Goal: Task Accomplishment & Management: Use online tool/utility

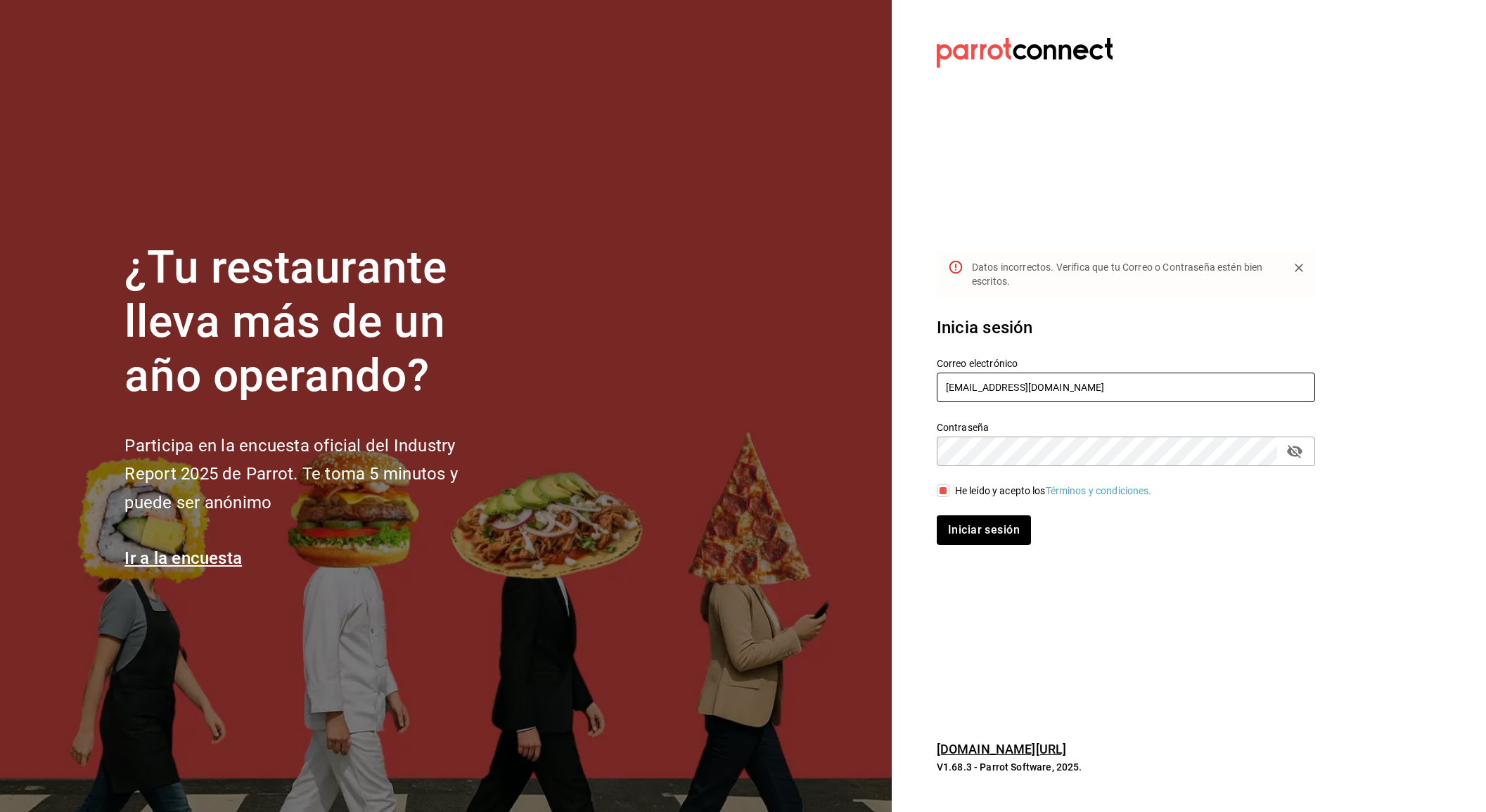
click at [1128, 394] on input "pchapalaelcarmen@gmail.com" at bounding box center [1126, 388] width 378 height 30
type input "[EMAIL_ADDRESS][DOMAIN_NAME]"
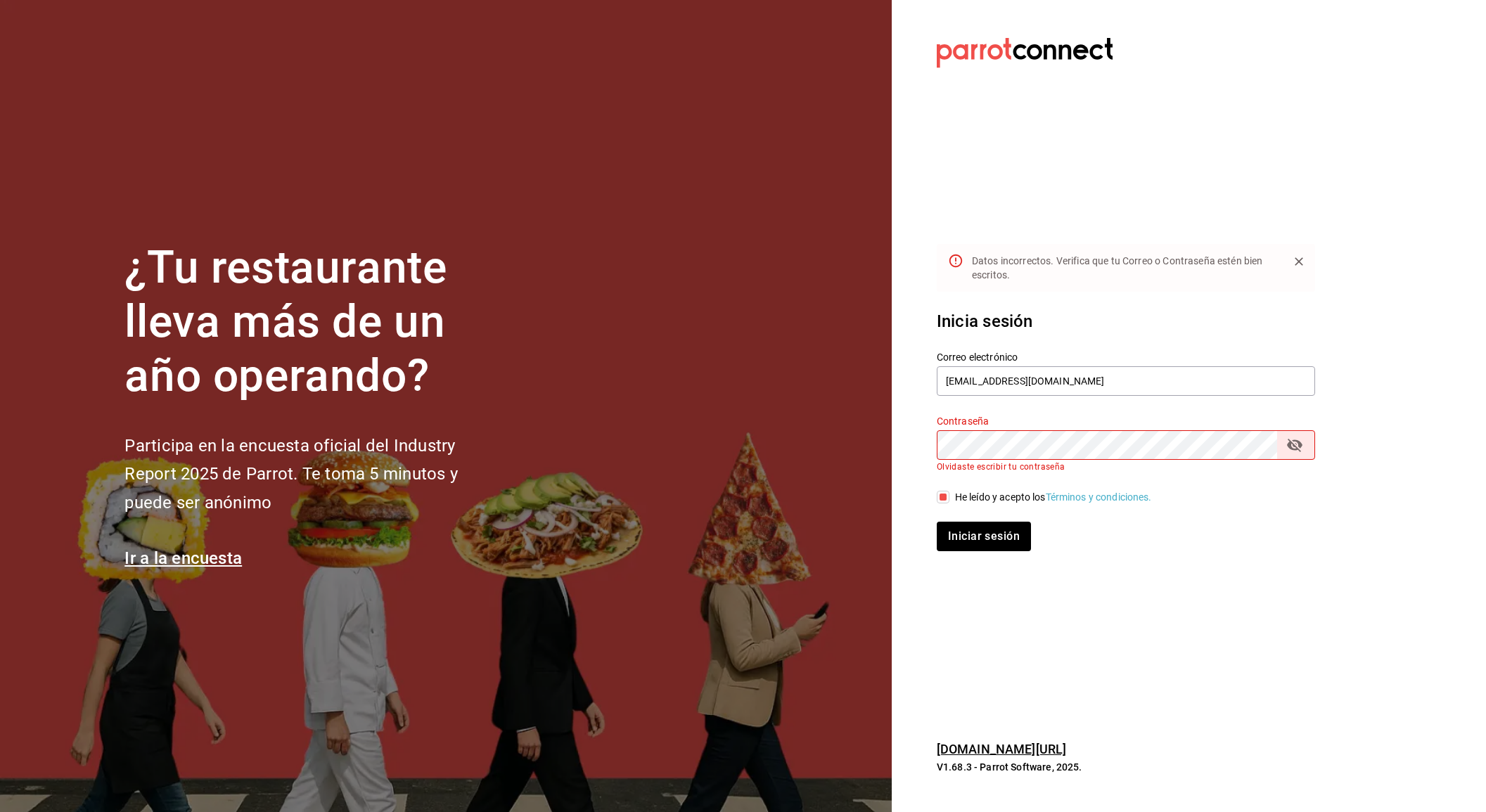
click at [1301, 438] on icon "passwordField" at bounding box center [1295, 445] width 17 height 17
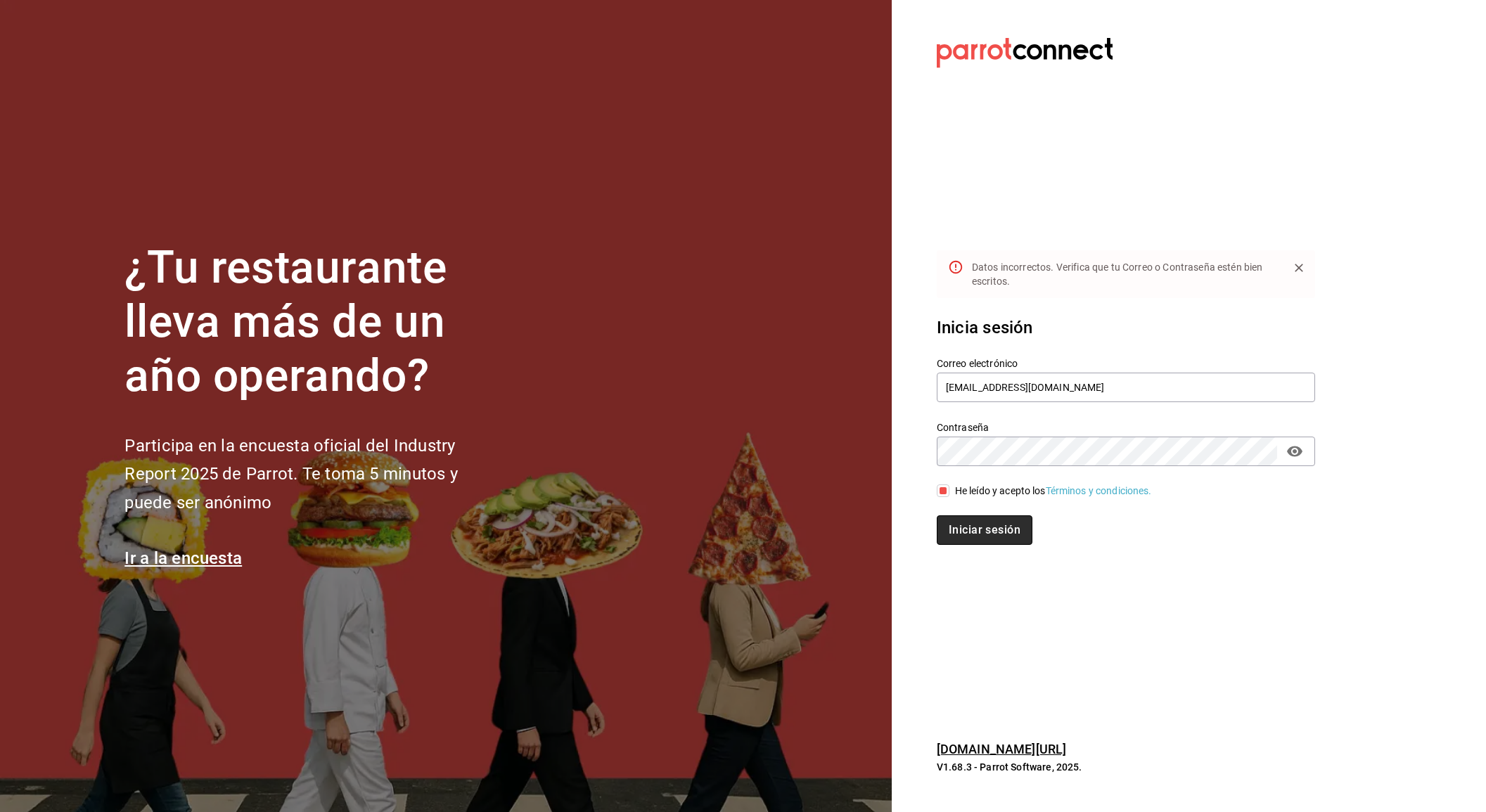
click at [975, 539] on button "Iniciar sesión" at bounding box center [985, 530] width 96 height 30
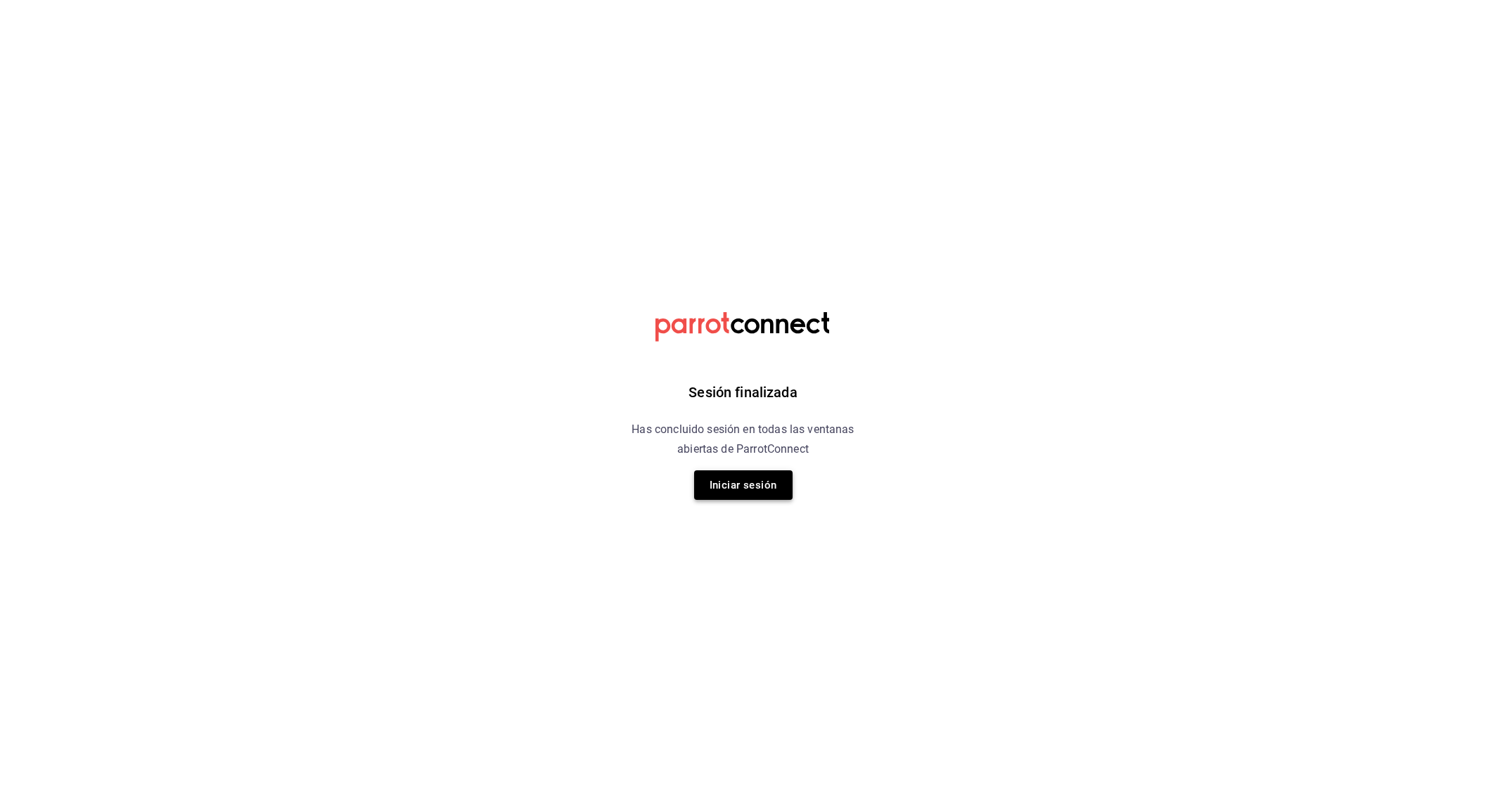
click at [765, 491] on button "Iniciar sesión" at bounding box center [743, 485] width 99 height 30
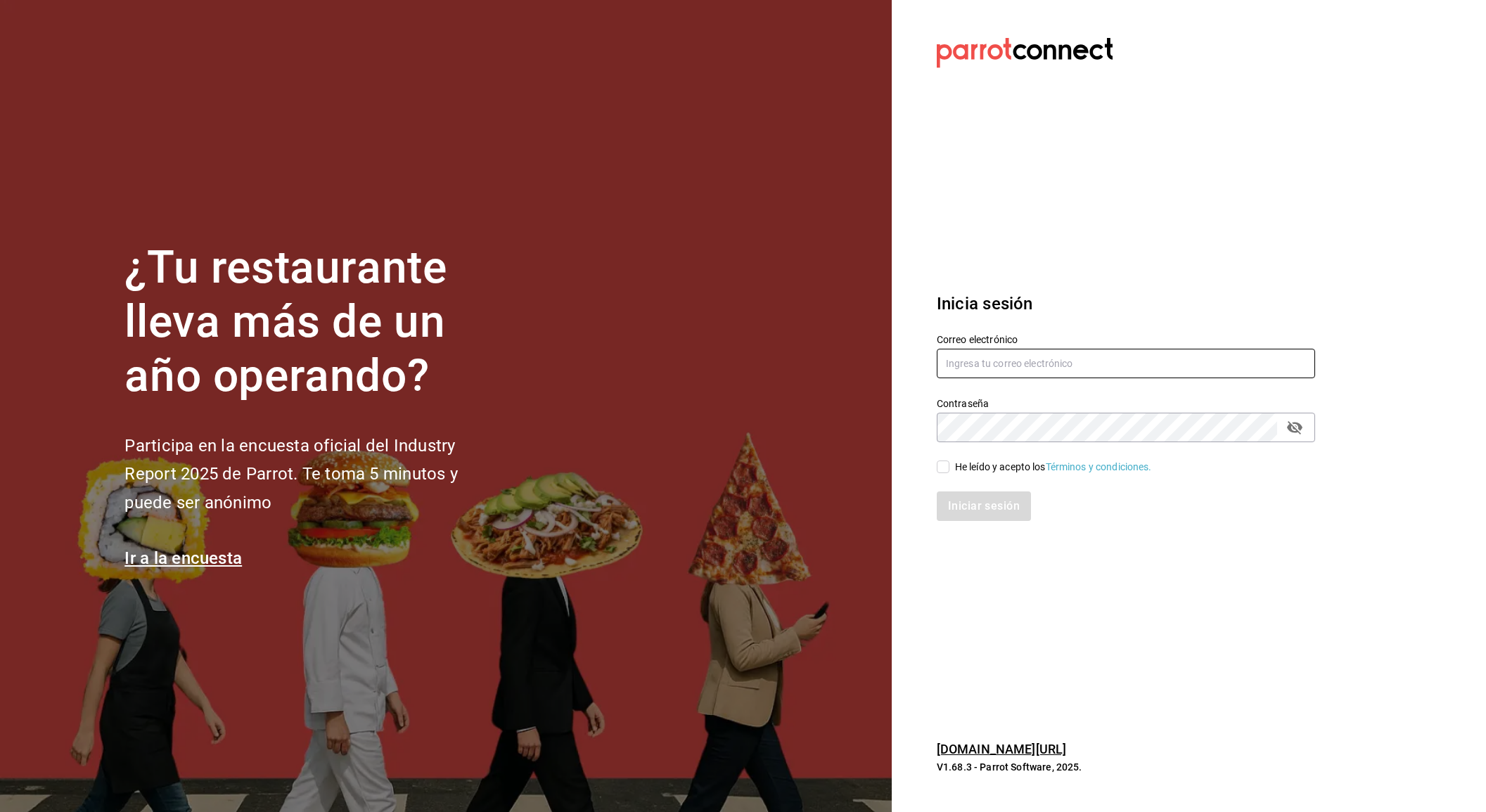
type input "[EMAIL_ADDRESS][DOMAIN_NAME]"
click at [963, 469] on div "He leído y acepto los Términos y condiciones." at bounding box center [1053, 467] width 197 height 15
click at [949, 469] on input "He leído y acepto los Términos y condiciones." at bounding box center [943, 467] width 13 height 13
checkbox input "true"
click at [972, 506] on button "Iniciar sesión" at bounding box center [985, 506] width 96 height 30
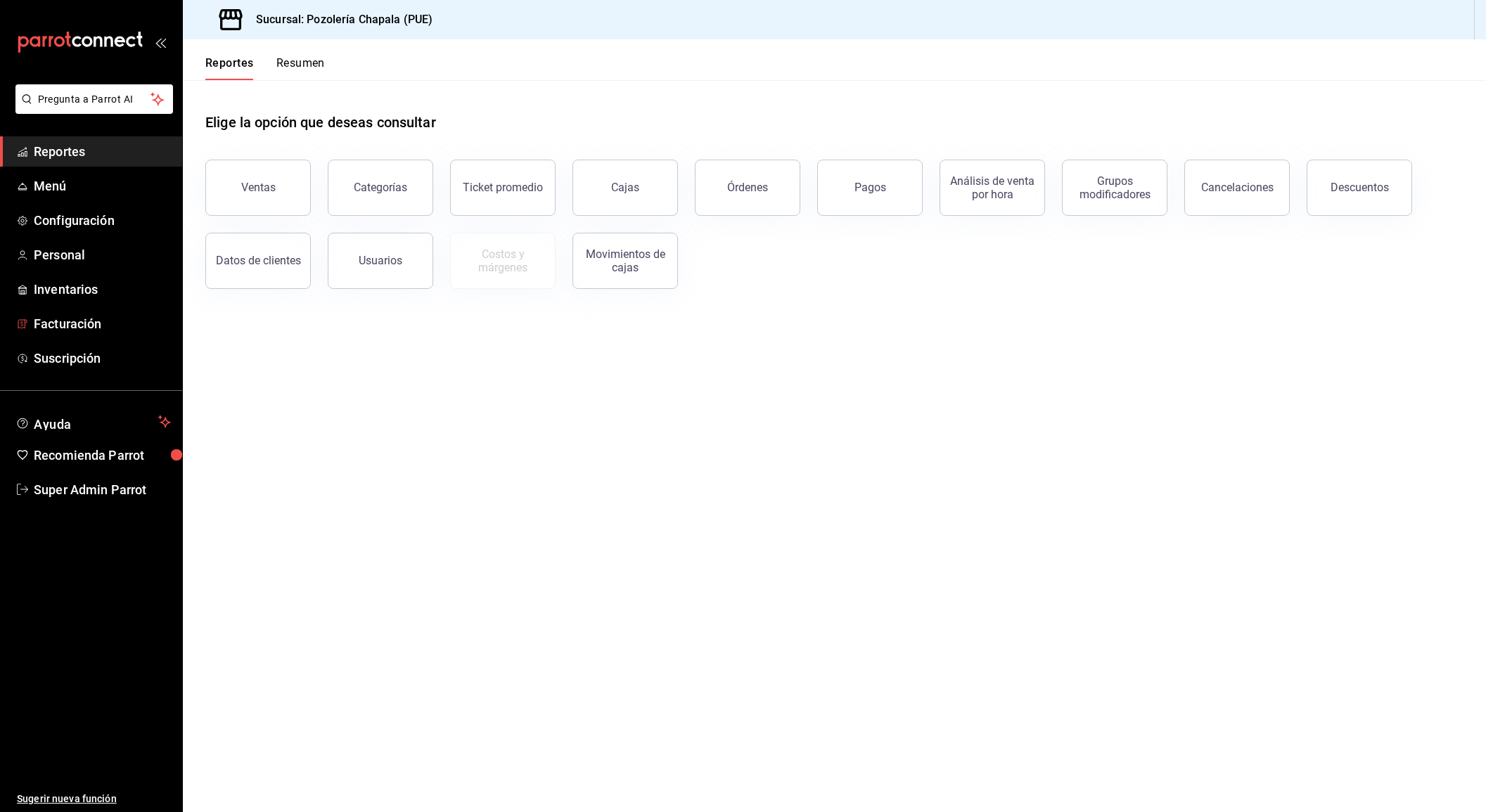
click at [83, 341] on ul "Reportes Menú Configuración Personal Inventarios Facturación Suscripción" at bounding box center [91, 254] width 182 height 237
click at [89, 328] on span "Facturación" at bounding box center [102, 324] width 137 height 19
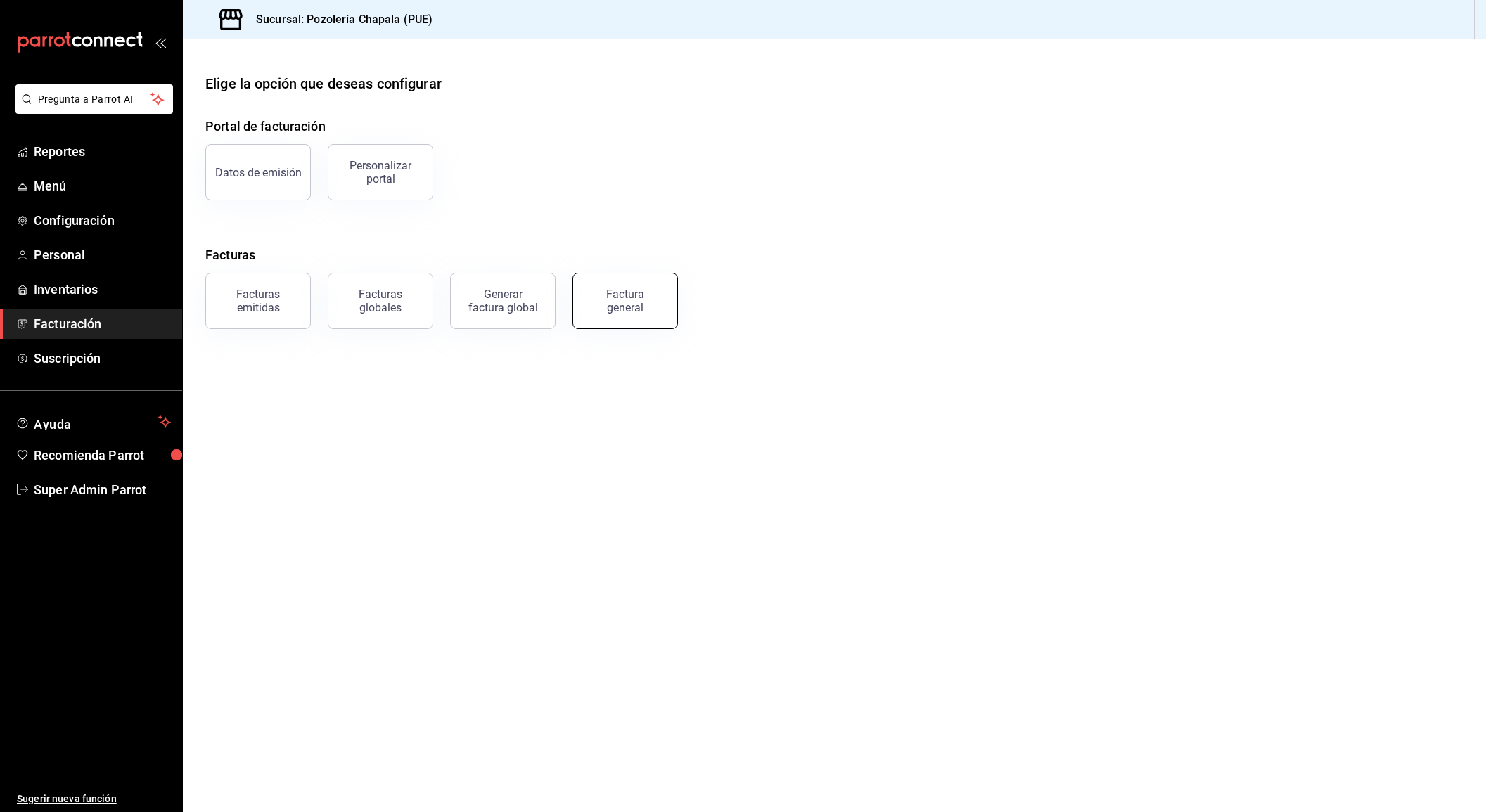
click at [594, 328] on div "Factura general" at bounding box center [617, 293] width 123 height 73
click at [599, 315] on button "Factura general" at bounding box center [626, 301] width 106 height 56
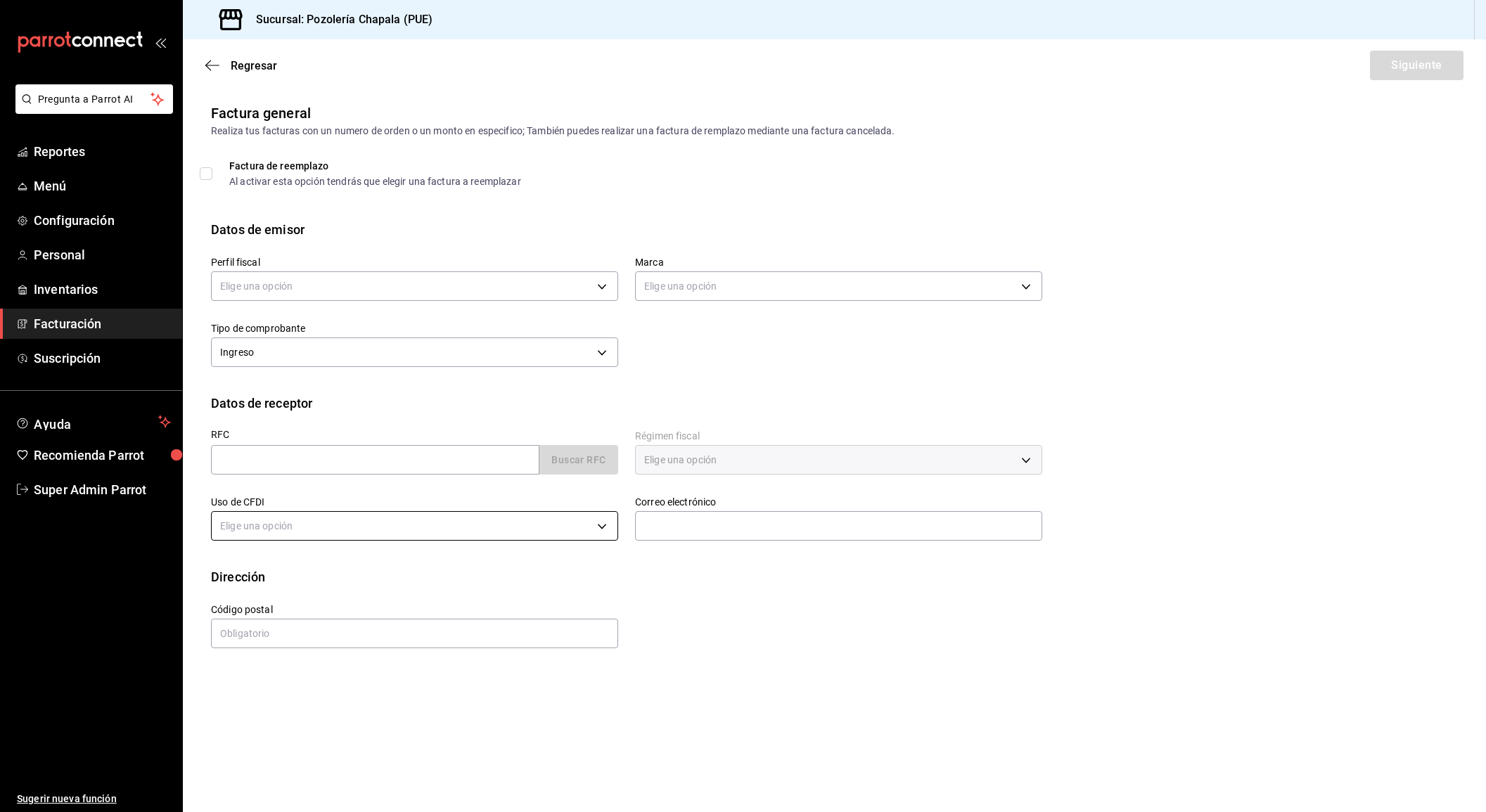
click at [433, 524] on body "Pregunta a Parrot AI Reportes Menú Configuración Personal Inventarios Facturaci…" at bounding box center [743, 406] width 1486 height 812
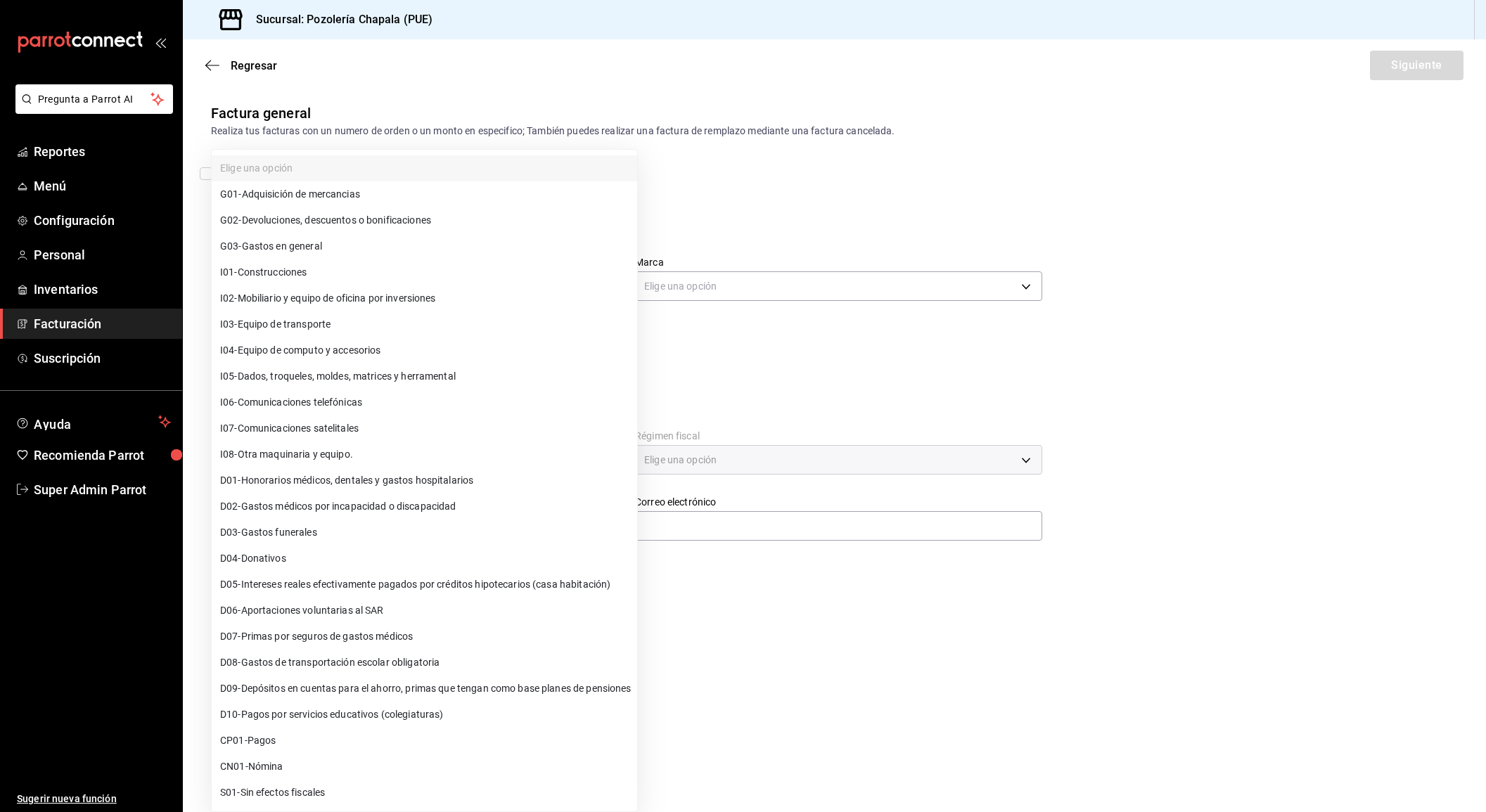
click at [391, 792] on li "S01 - Sin efectos fiscales" at bounding box center [424, 792] width 425 height 26
type input "S01"
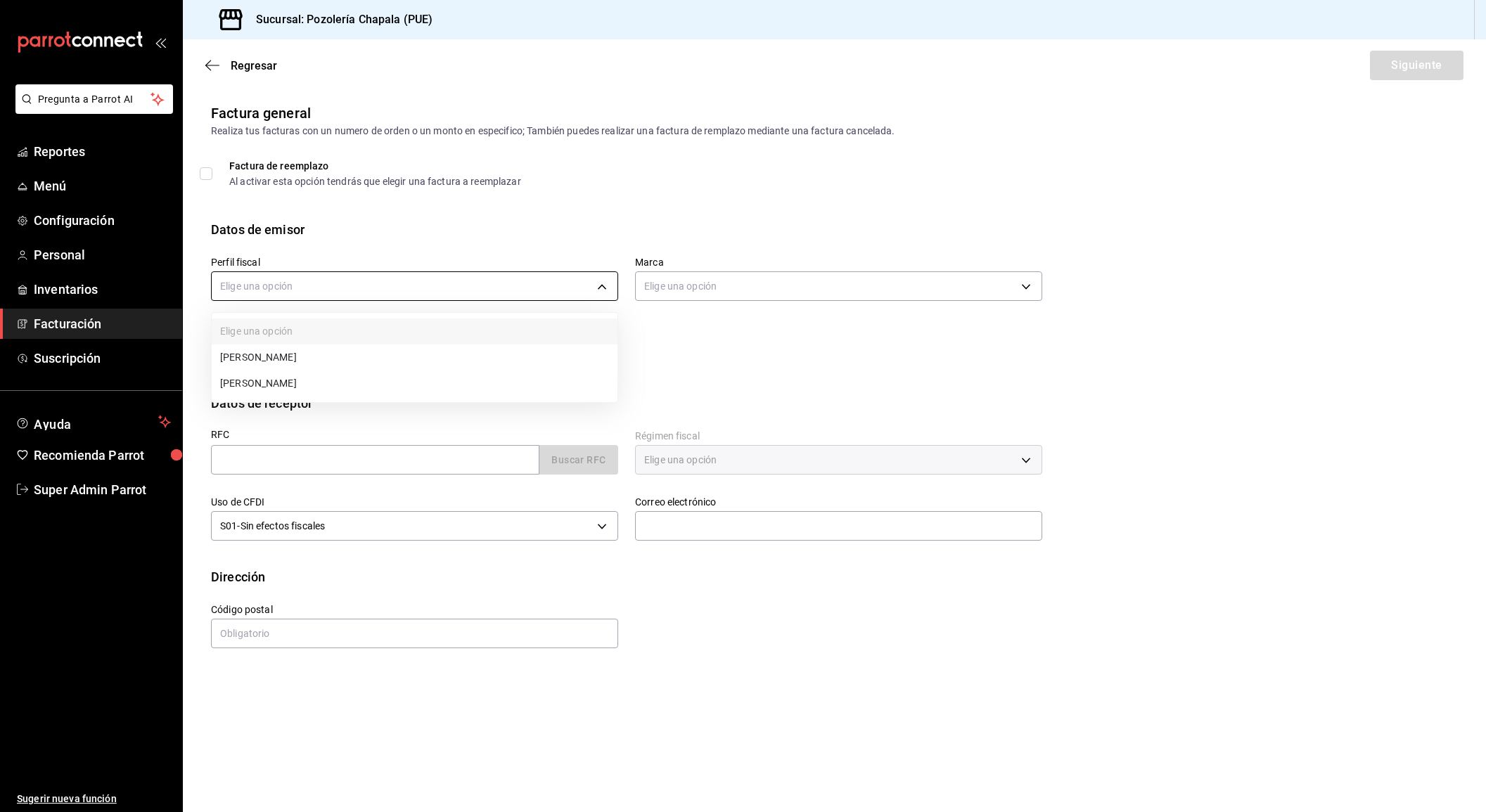
click at [461, 295] on body "Pregunta a Parrot AI Reportes Menú Configuración Personal Inventarios Facturaci…" at bounding box center [743, 406] width 1486 height 812
click at [456, 359] on li "KARLA ABURTO CORDERO" at bounding box center [414, 357] width 406 height 26
type input "d74782fb-23fc-4ce4-80a0-d5e1d546fec5"
type input "30046bf7-046e-484d-811c-7f657e03cbf6"
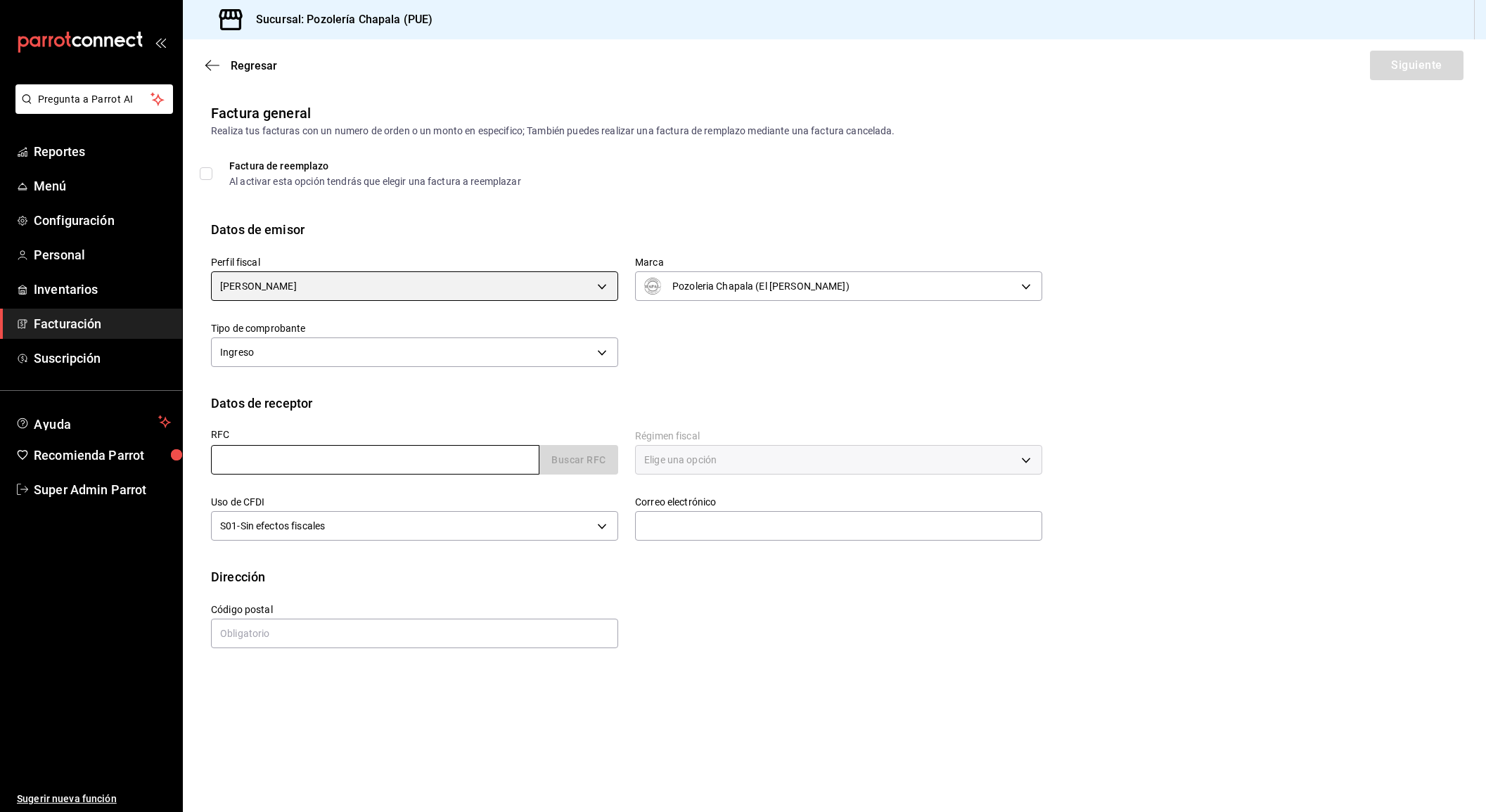
scroll to position [1, 0]
click at [463, 445] on input "text" at bounding box center [375, 460] width 329 height 30
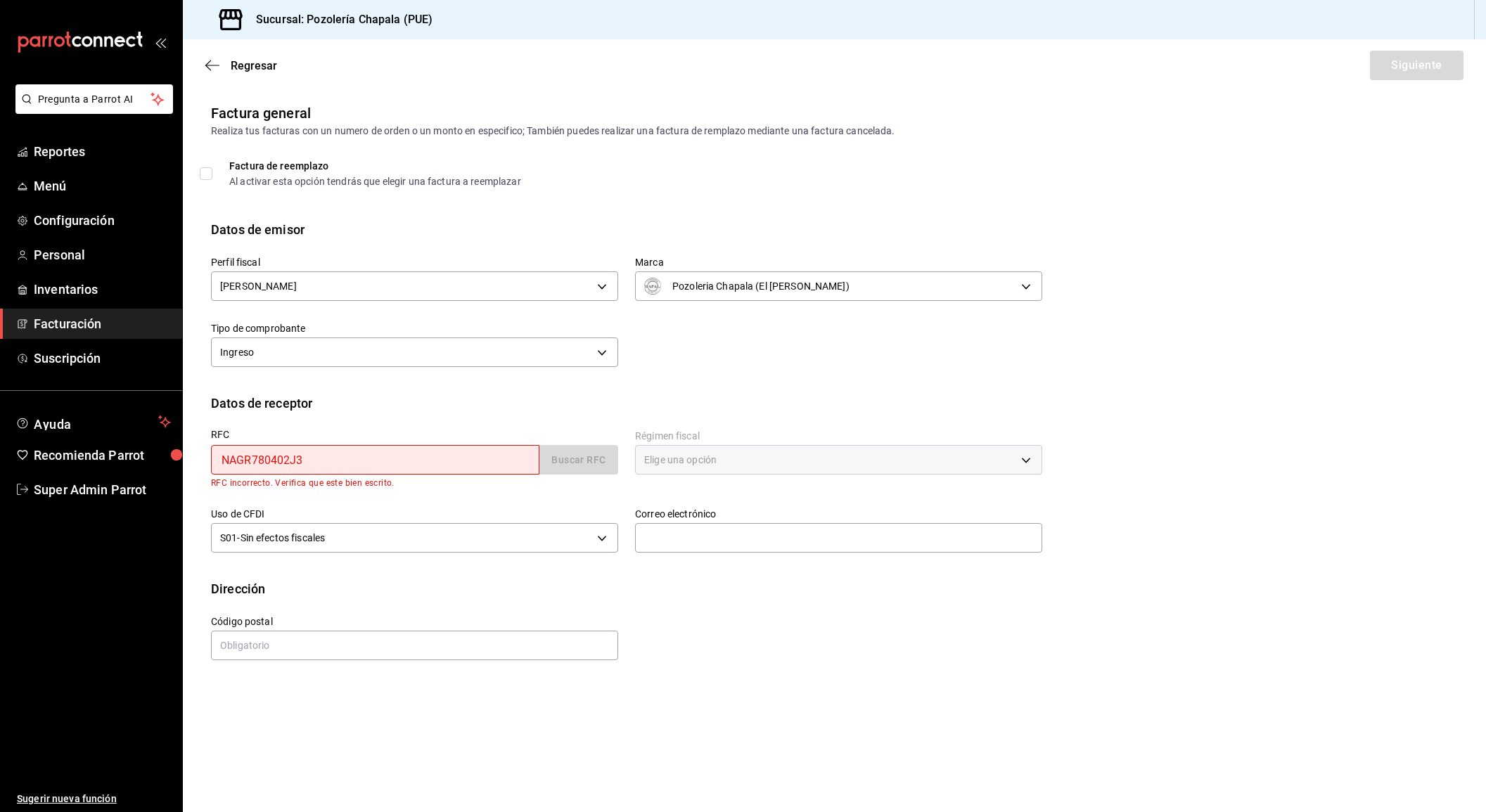
type input "NAGR780402J33"
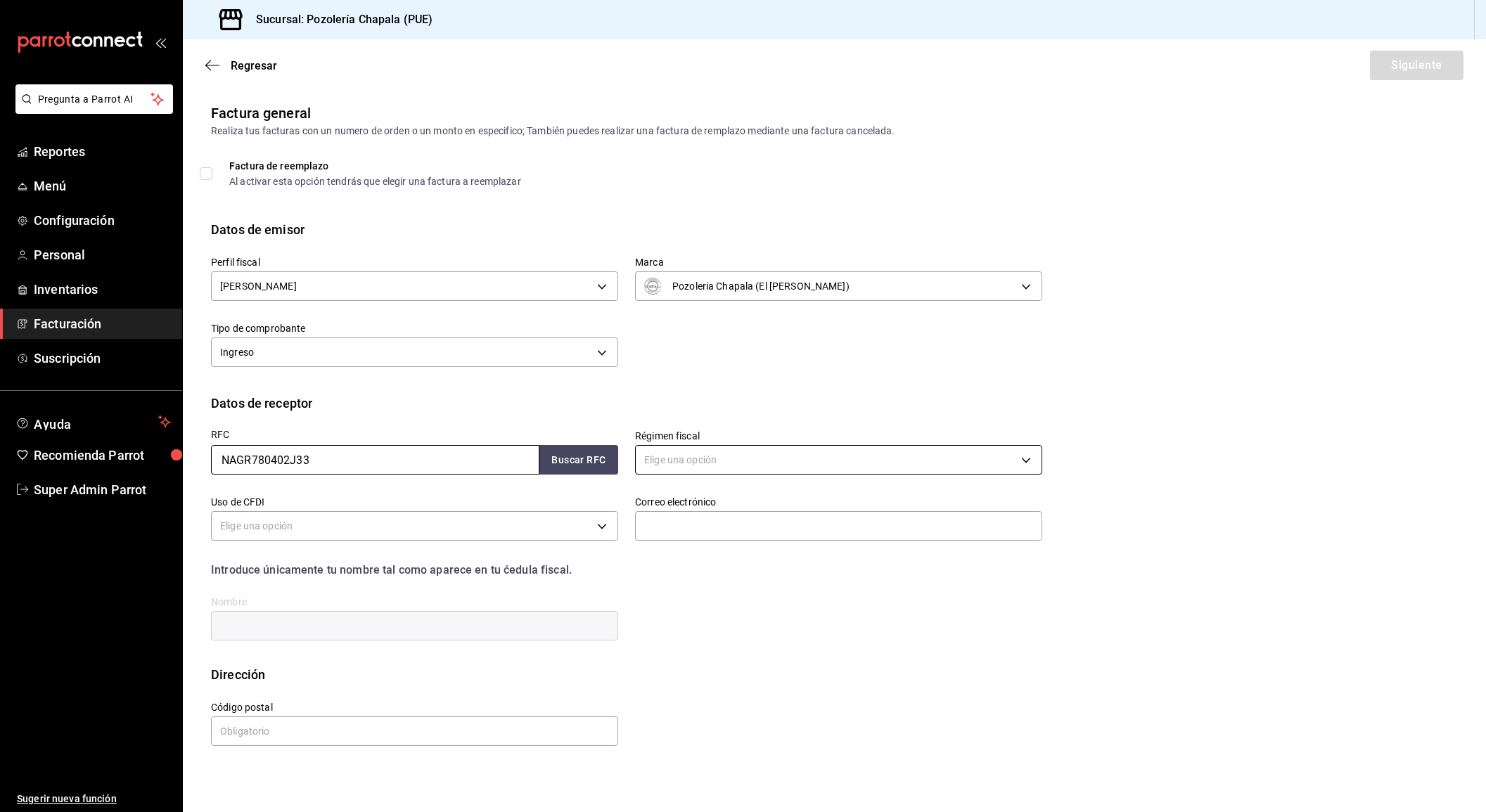
type input "NAGR780402J33"
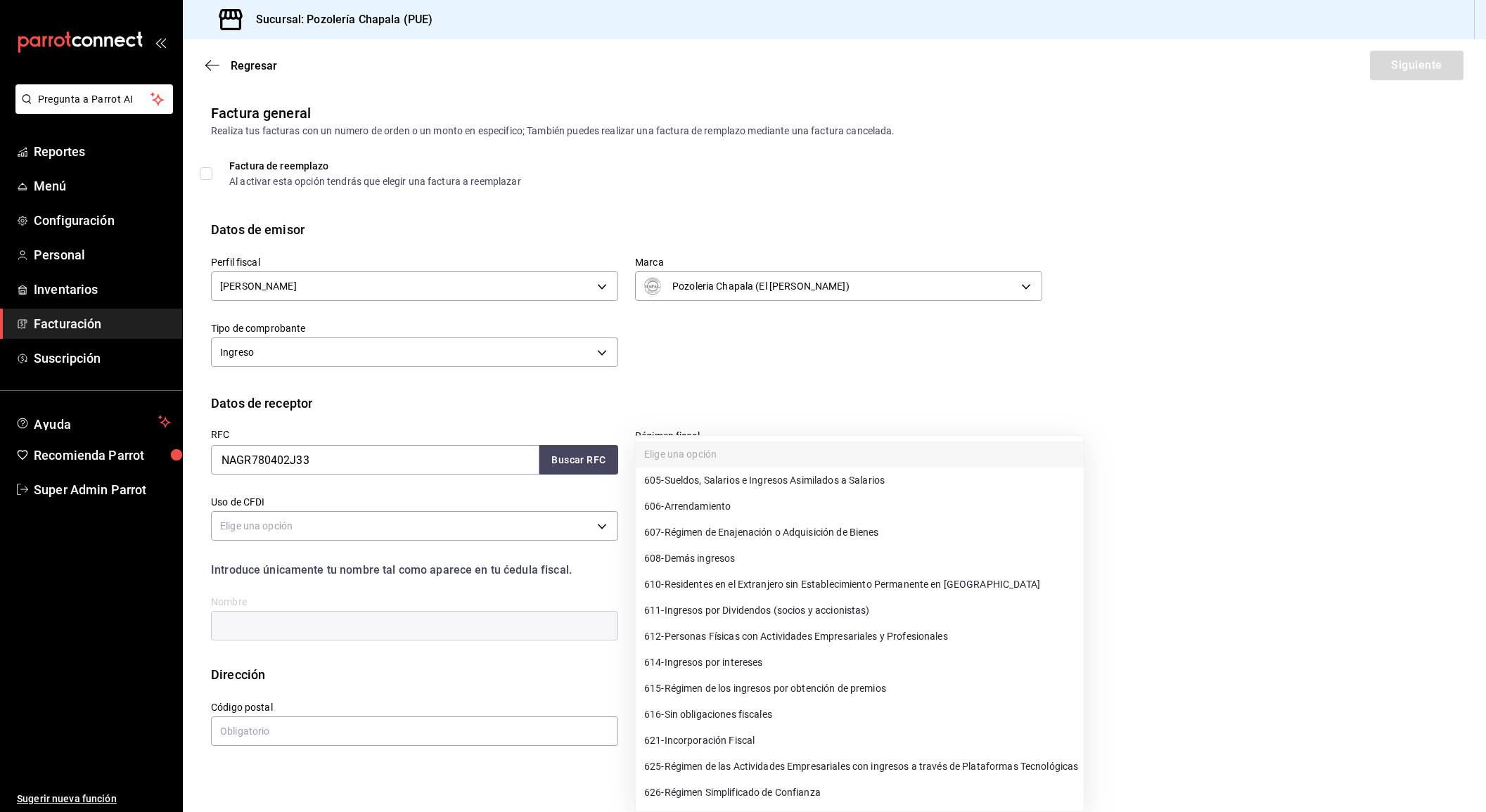
click at [777, 460] on body "Pregunta a Parrot AI Reportes Menú Configuración Personal Inventarios Facturaci…" at bounding box center [743, 406] width 1486 height 812
click at [779, 483] on span "605 - Sueldos, Salarios e Ingresos Asimilados a Salarios" at bounding box center [764, 480] width 240 height 15
type input "605"
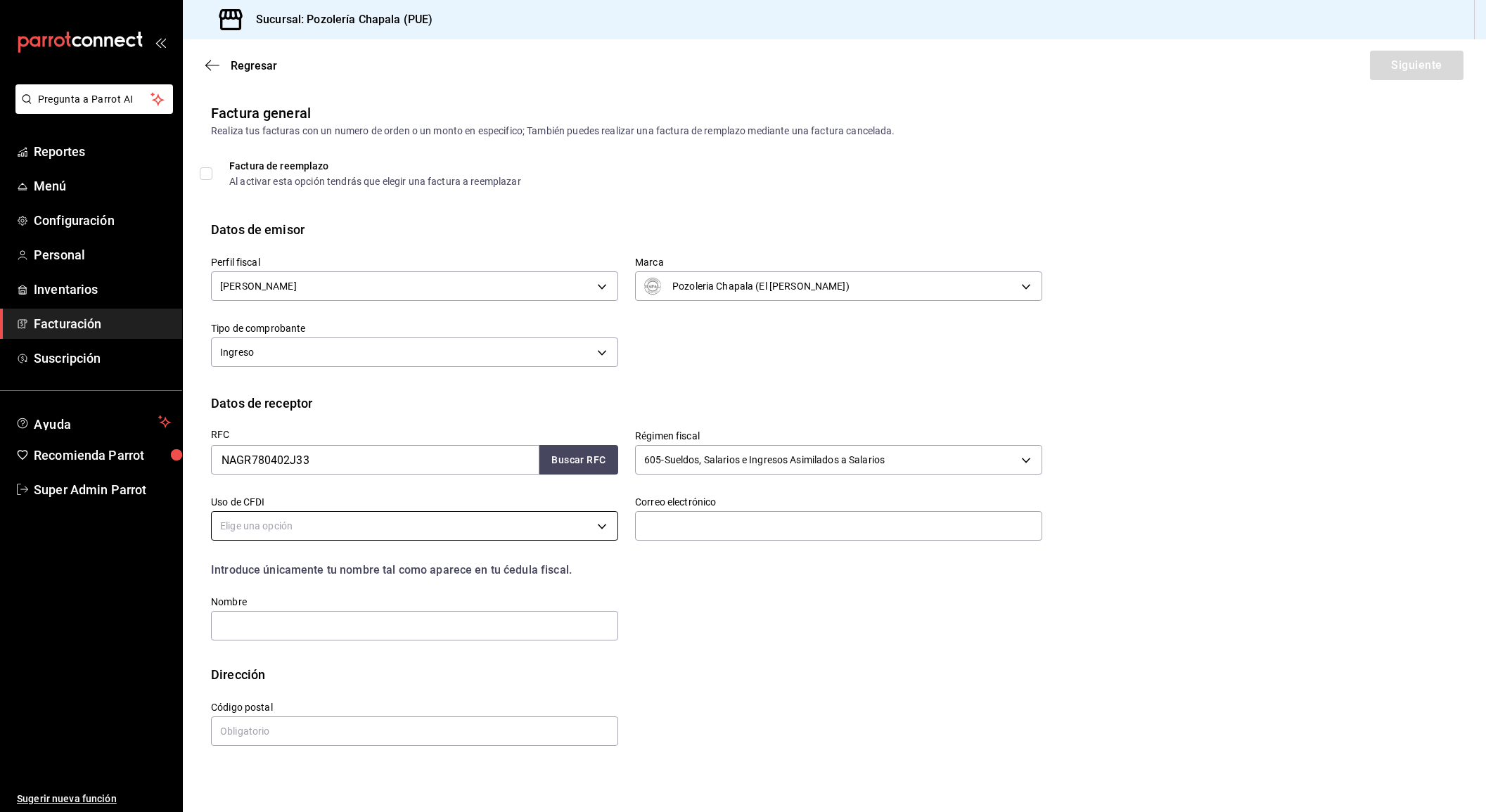
click at [439, 519] on body "Pregunta a Parrot AI Reportes Menú Configuración Personal Inventarios Facturaci…" at bounding box center [743, 406] width 1486 height 812
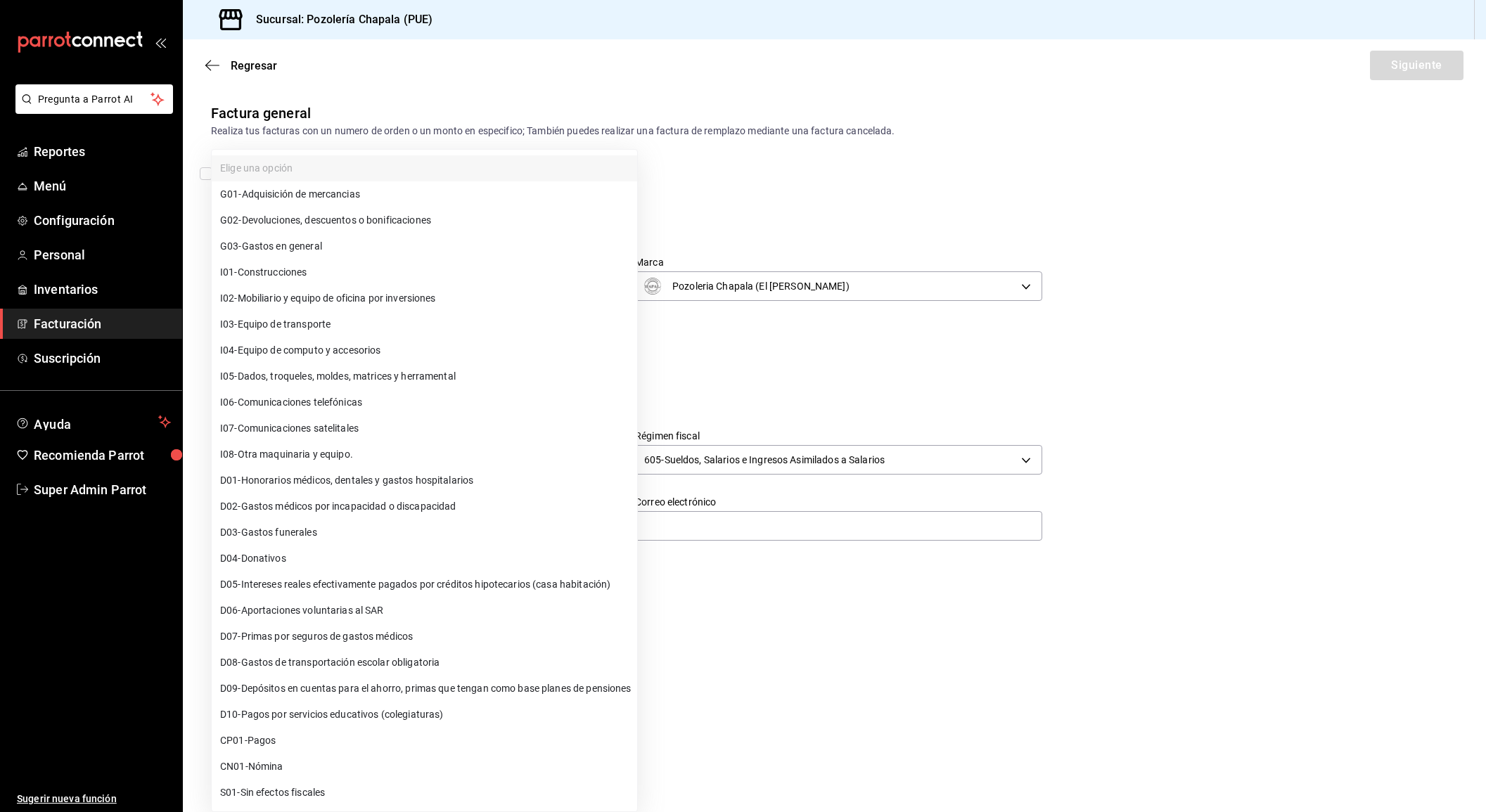
click at [413, 799] on li "S01 - Sin efectos fiscales" at bounding box center [424, 792] width 425 height 26
type input "S01"
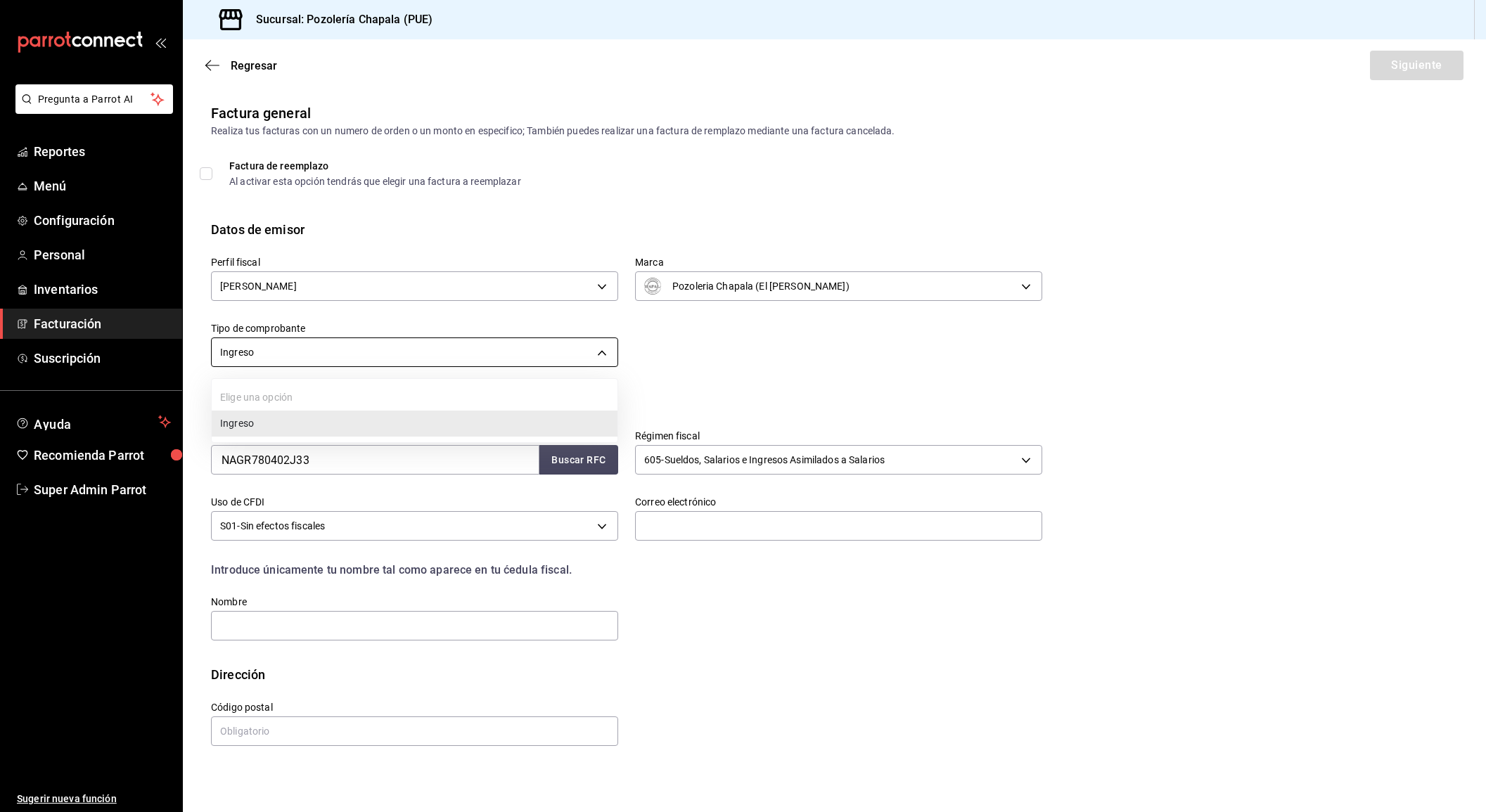
click at [568, 340] on body "Pregunta a Parrot AI Reportes Menú Configuración Personal Inventarios Facturaci…" at bounding box center [743, 406] width 1486 height 812
click at [568, 340] on div at bounding box center [743, 406] width 1486 height 812
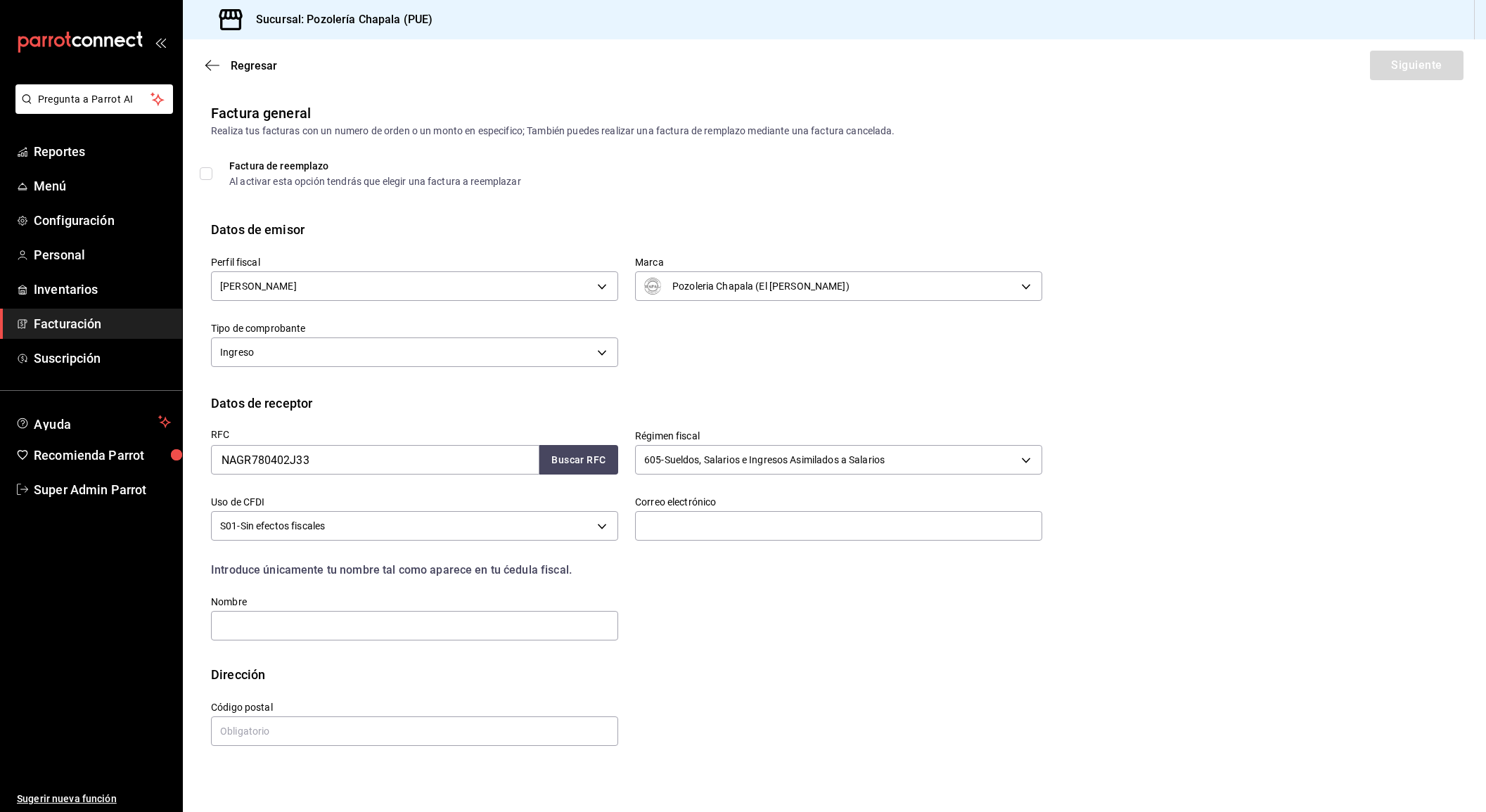
click at [207, 180] on label "Factura de reemplazo Al activar esta opción tendrás que elegir una factura a re…" at bounding box center [360, 173] width 322 height 25
click at [207, 180] on input "Factura de reemplazo Al activar esta opción tendrás que elegir una factura a re…" at bounding box center [206, 173] width 13 height 13
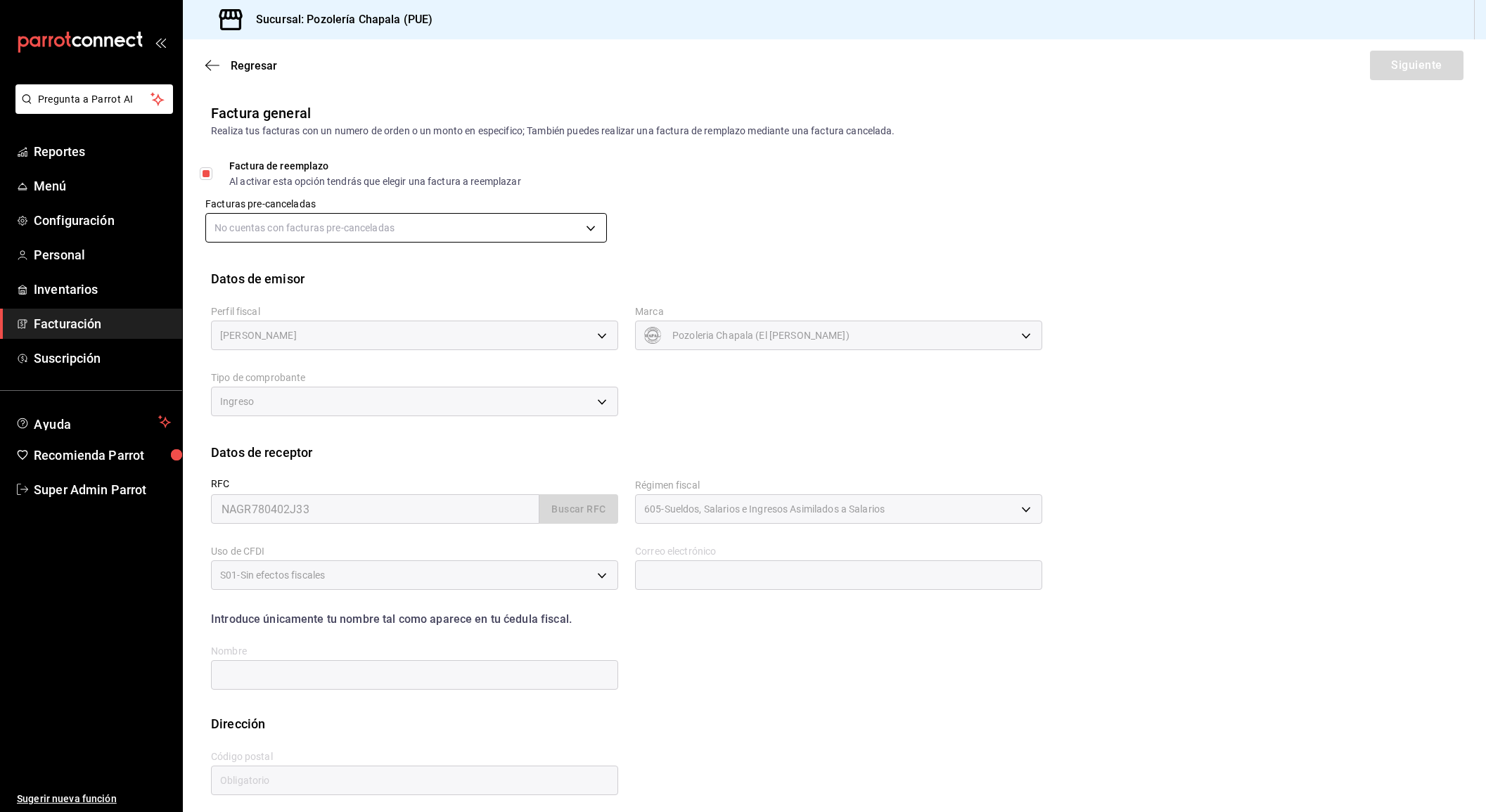
click at [320, 230] on body "Pregunta a Parrot AI Reportes Menú Configuración Personal Inventarios Facturaci…" at bounding box center [743, 406] width 1486 height 812
click at [320, 230] on div at bounding box center [743, 406] width 1486 height 812
click at [208, 171] on input "Factura de reemplazo Al activar esta opción tendrás que elegir una factura a re…" at bounding box center [206, 173] width 13 height 13
checkbox input "false"
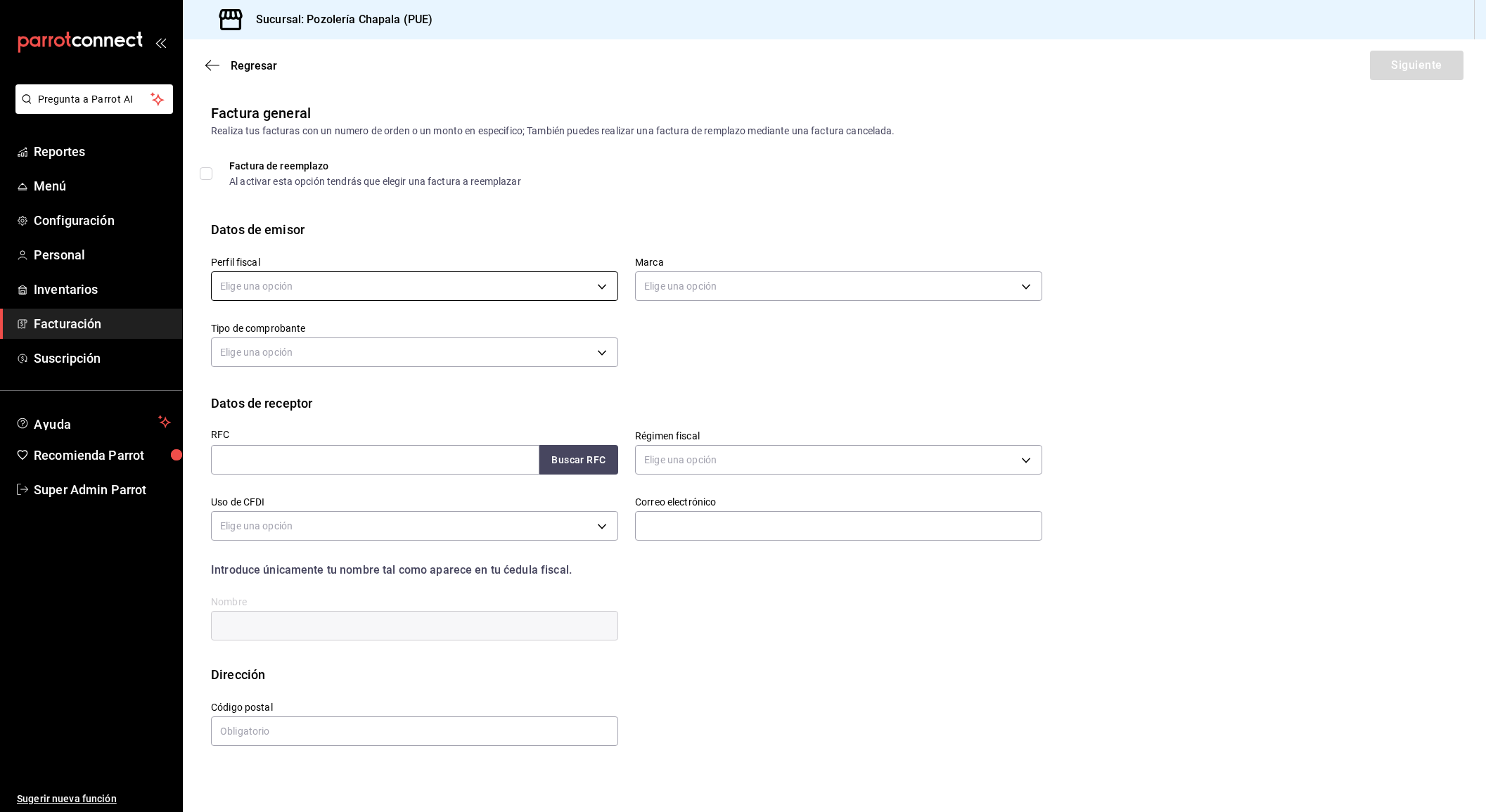
scroll to position [6, 0]
click at [407, 294] on body "Pregunta a Parrot AI Reportes Menú Configuración Personal Inventarios Facturaci…" at bounding box center [743, 406] width 1486 height 812
click at [419, 357] on li "KARLA ABURTO CORDERO" at bounding box center [414, 351] width 406 height 26
type input "d74782fb-23fc-4ce4-80a0-d5e1d546fec5"
type input "30046bf7-046e-484d-811c-7f657e03cbf6"
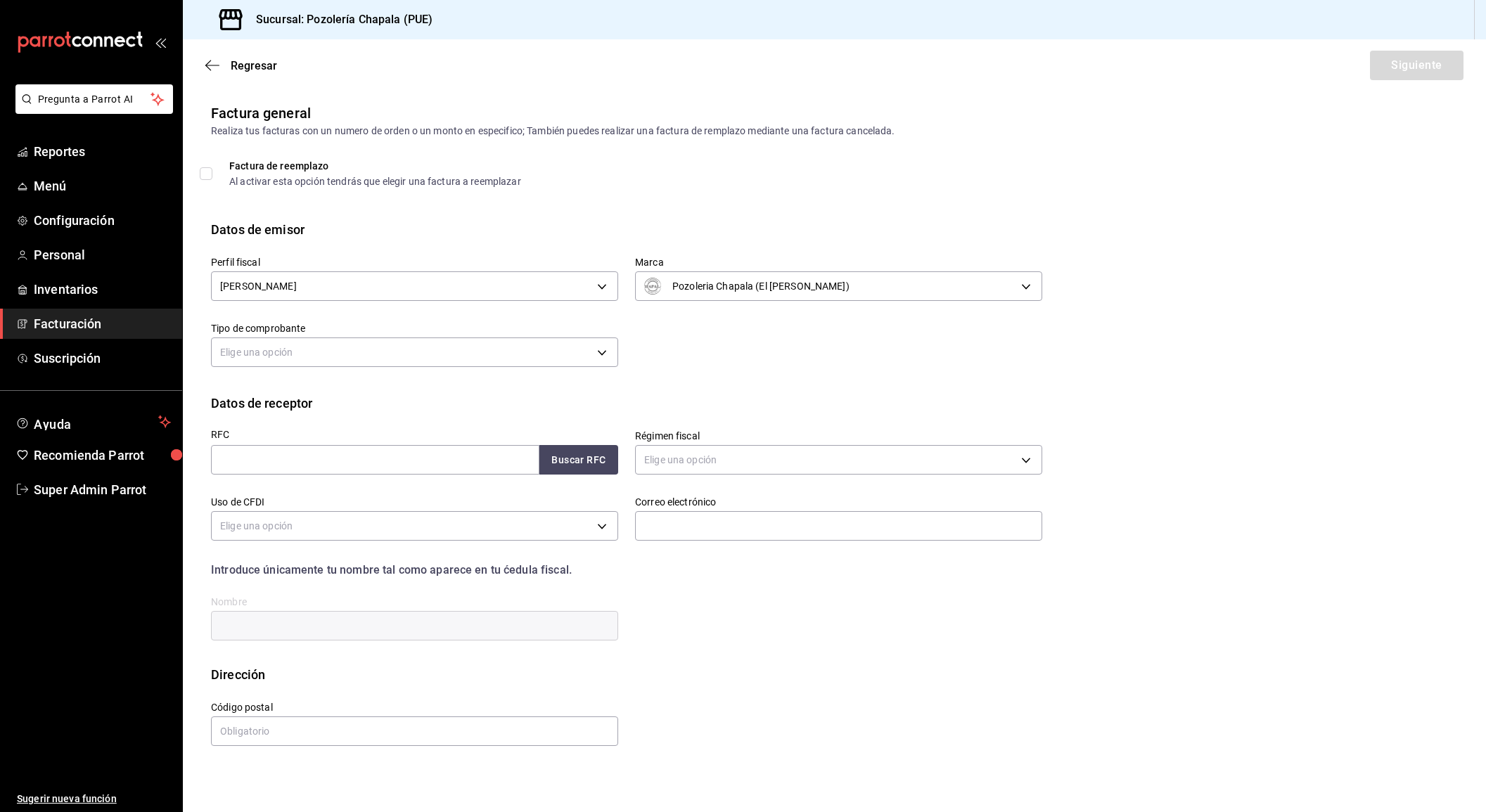
click at [419, 357] on body "Pregunta a Parrot AI Reportes Menú Configuración Personal Inventarios Facturaci…" at bounding box center [743, 406] width 1486 height 812
click at [420, 415] on li "Ingreso" at bounding box center [414, 417] width 406 height 26
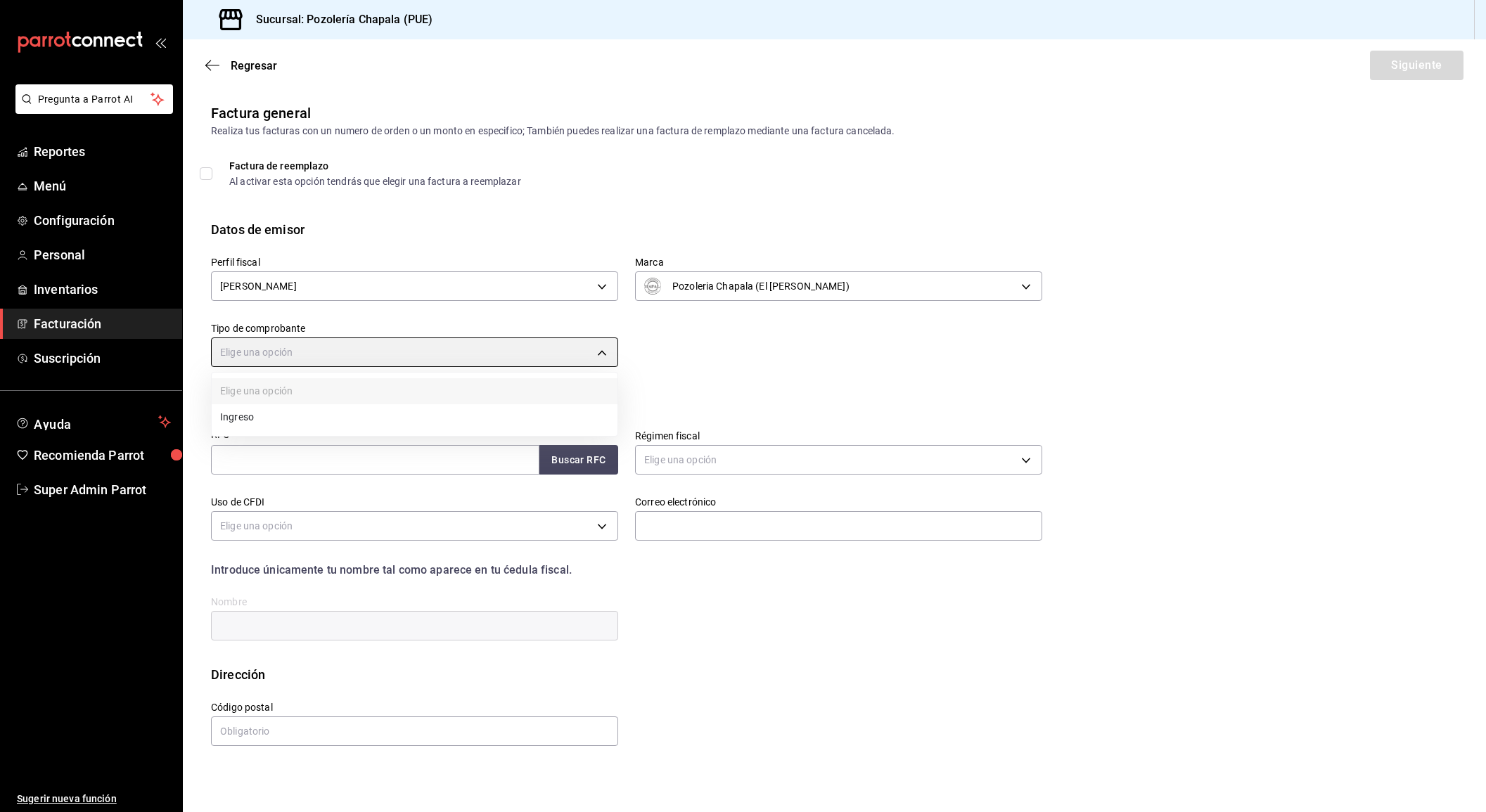
type input "I"
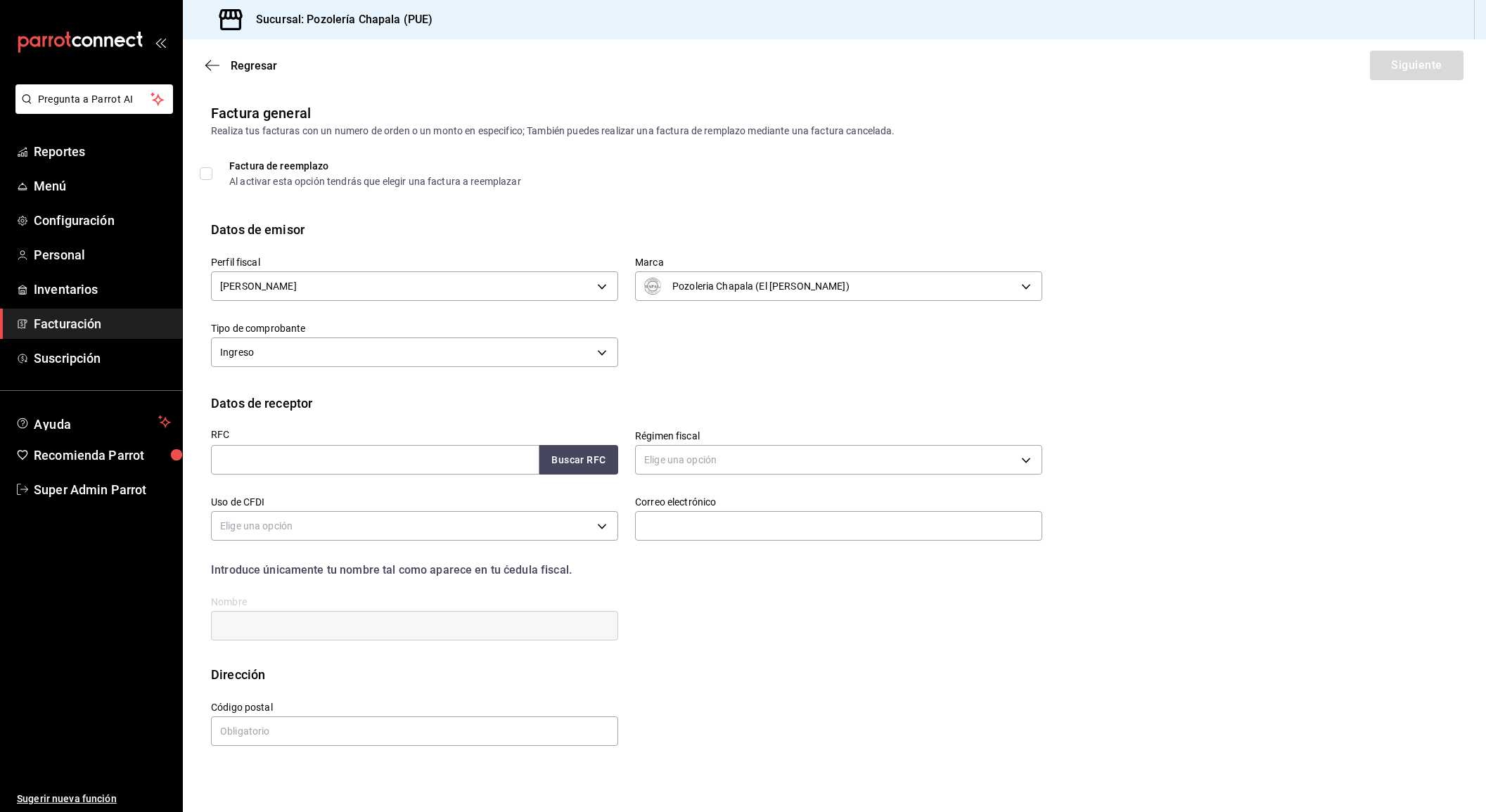
click at [420, 471] on div at bounding box center [375, 460] width 329 height 30
click at [423, 455] on input "text" at bounding box center [375, 460] width 329 height 30
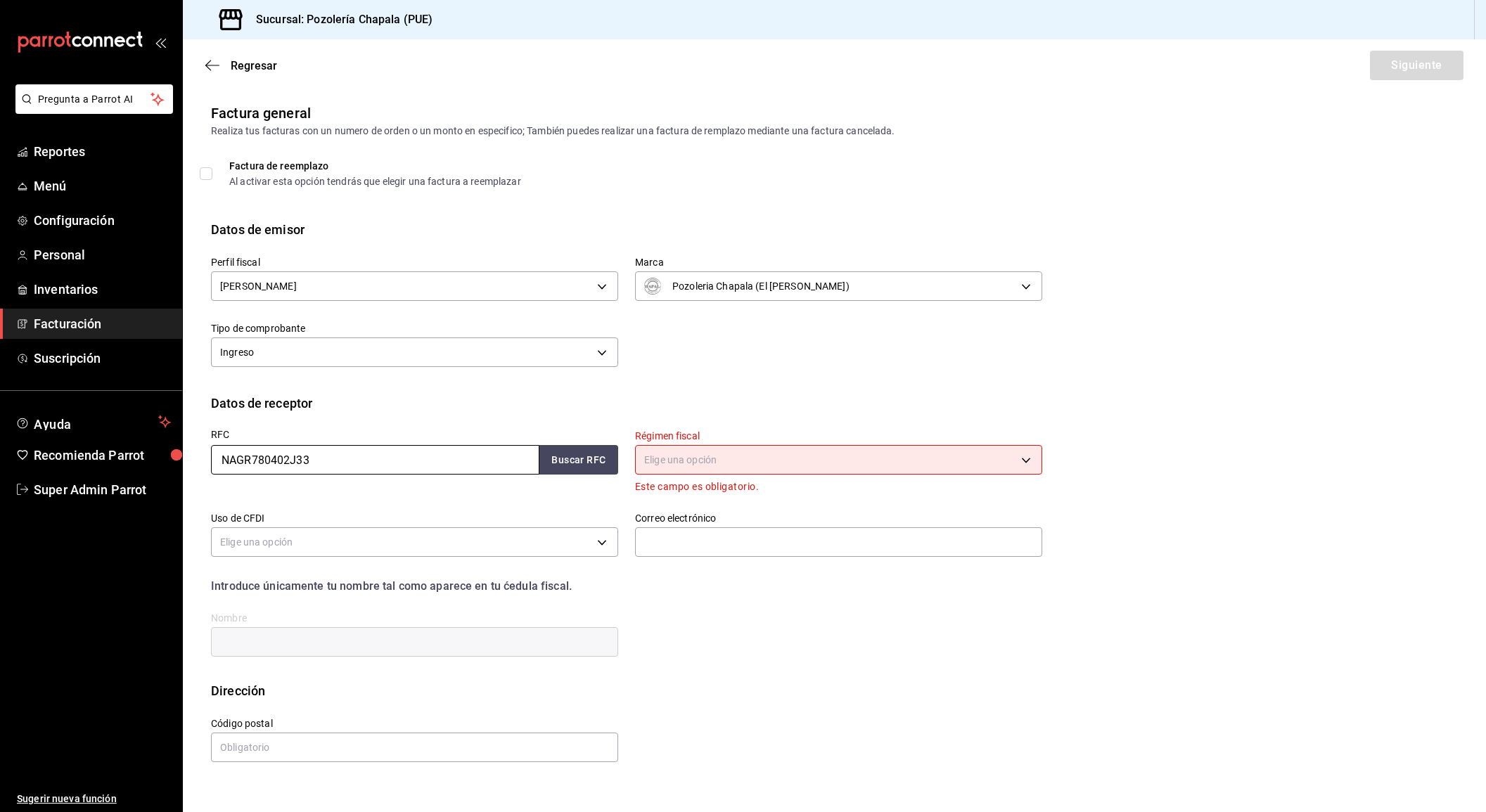
type input "NAGR780402J33"
click at [657, 459] on body "Pregunta a Parrot AI Reportes Menú Configuración Personal Inventarios Facturaci…" at bounding box center [743, 406] width 1486 height 812
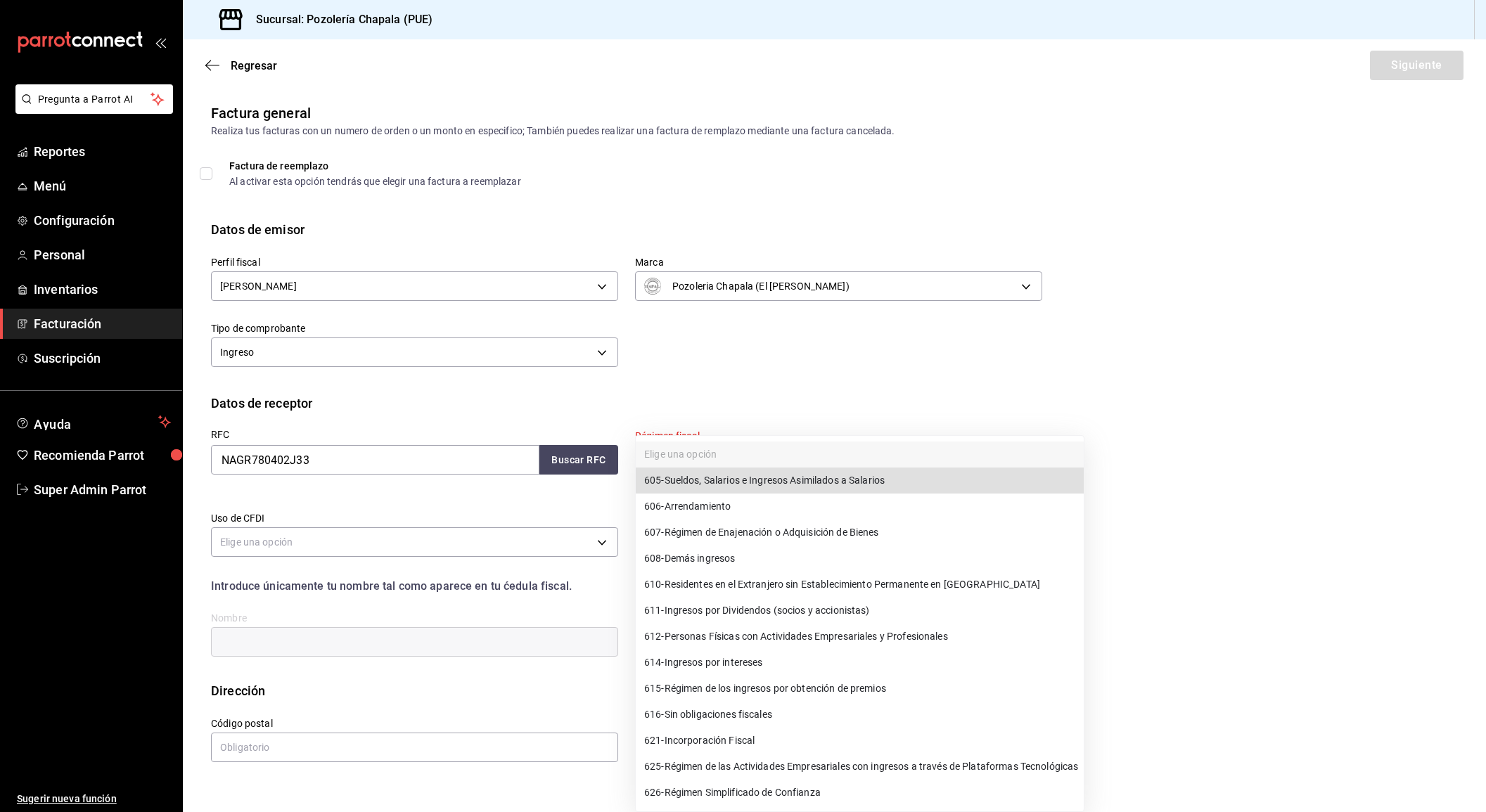
click at [700, 479] on span "605 - Sueldos, Salarios e Ingresos Asimilados a Salarios" at bounding box center [764, 480] width 240 height 15
type input "605"
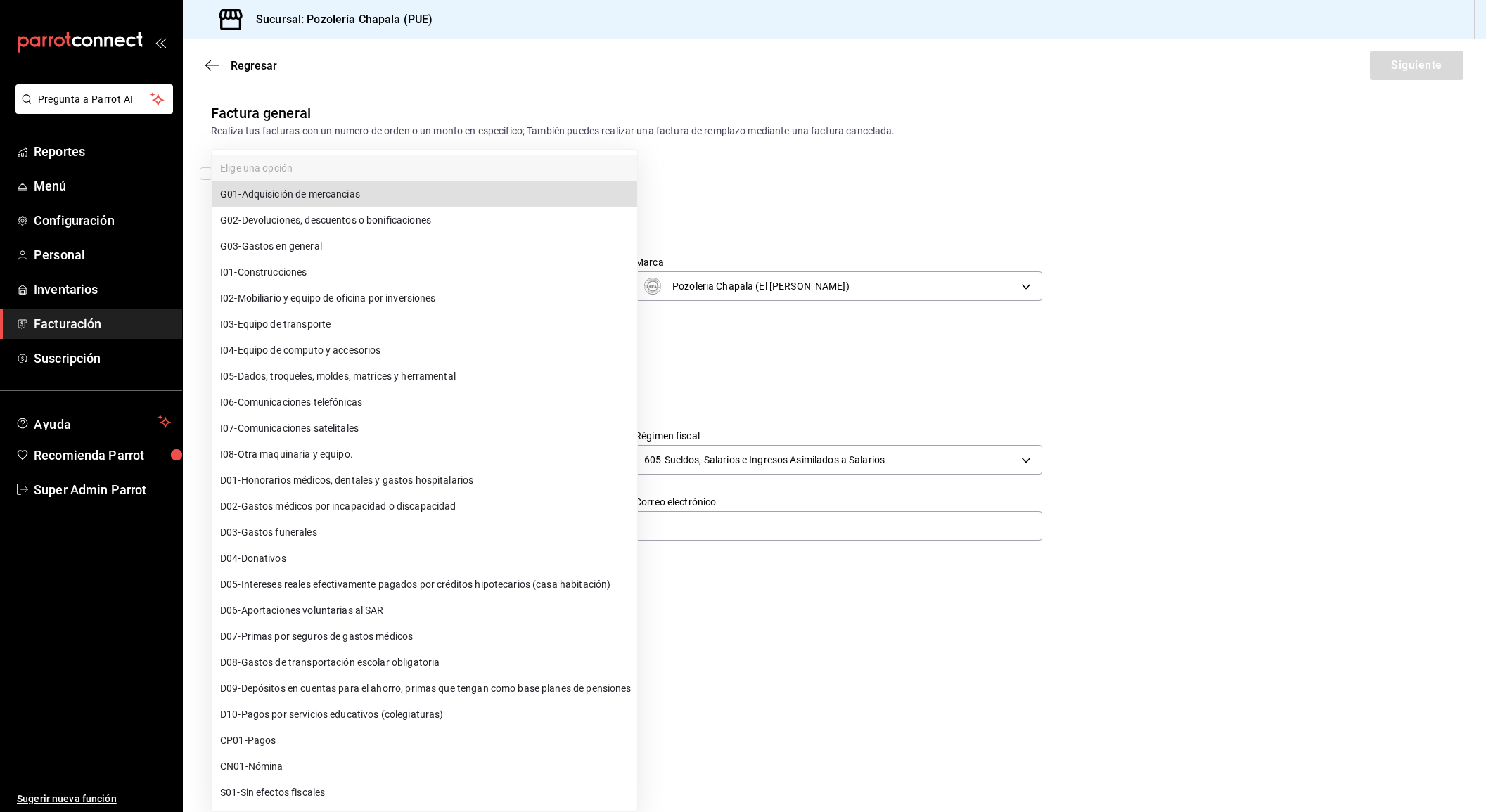
drag, startPoint x: 351, startPoint y: 518, endPoint x: 358, endPoint y: 522, distance: 8.1
click at [351, 517] on body "Pregunta a Parrot AI Reportes Menú Configuración Personal Inventarios Facturaci…" at bounding box center [743, 406] width 1486 height 812
click at [415, 789] on li "S01 - Sin efectos fiscales" at bounding box center [424, 792] width 425 height 26
type input "S01"
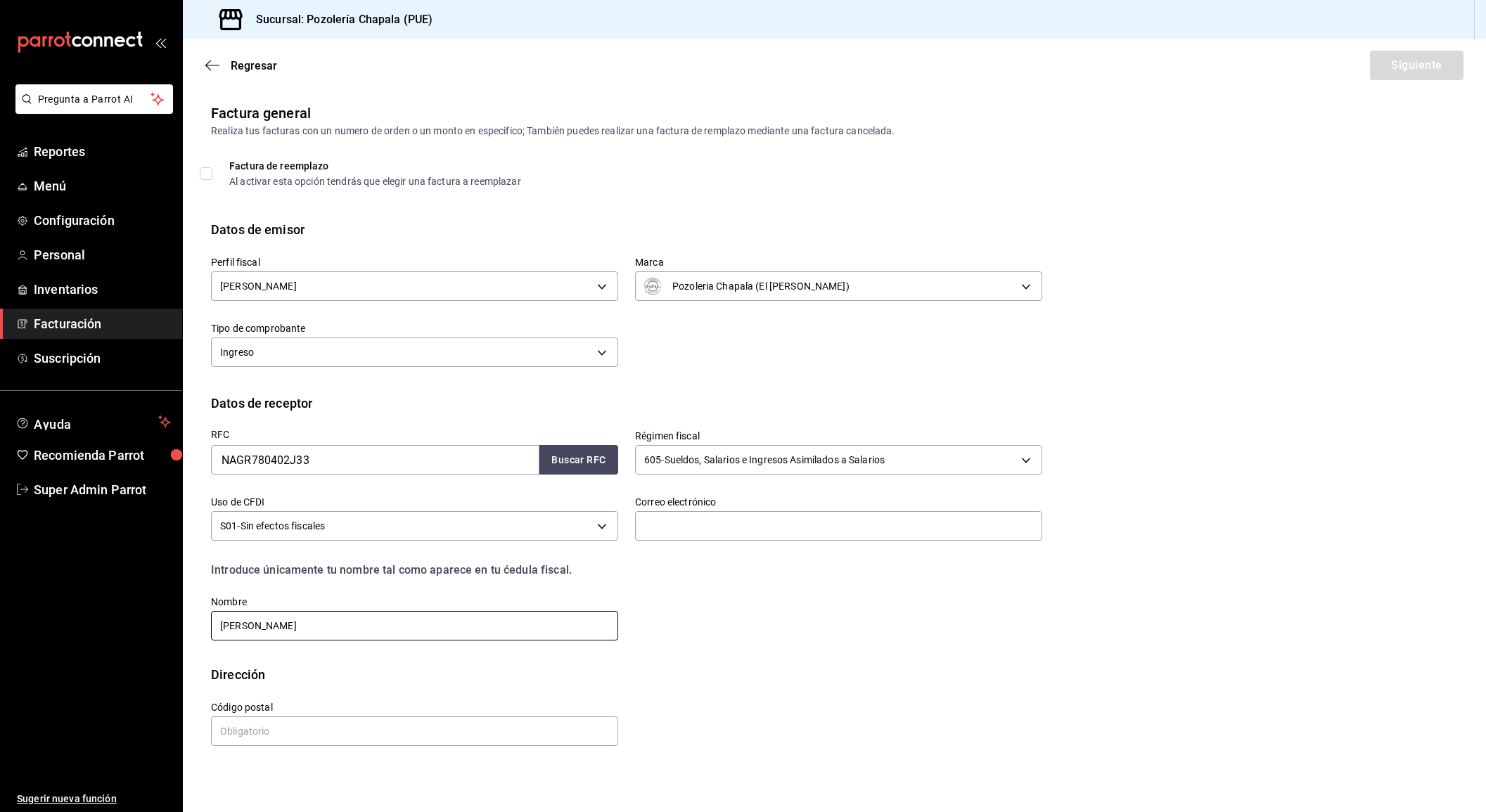
type input "RAFAEL NAVARRO"
type input "rafaelnavarrrog@yahoo.com.mx"
click at [1106, 492] on div "RFC NAGR780402J33 Buscar RFC Régimen fiscal 605 - Sueldos, Salarios e Ingresos …" at bounding box center [834, 539] width 1247 height 252
click at [489, 725] on input "text" at bounding box center [414, 731] width 407 height 30
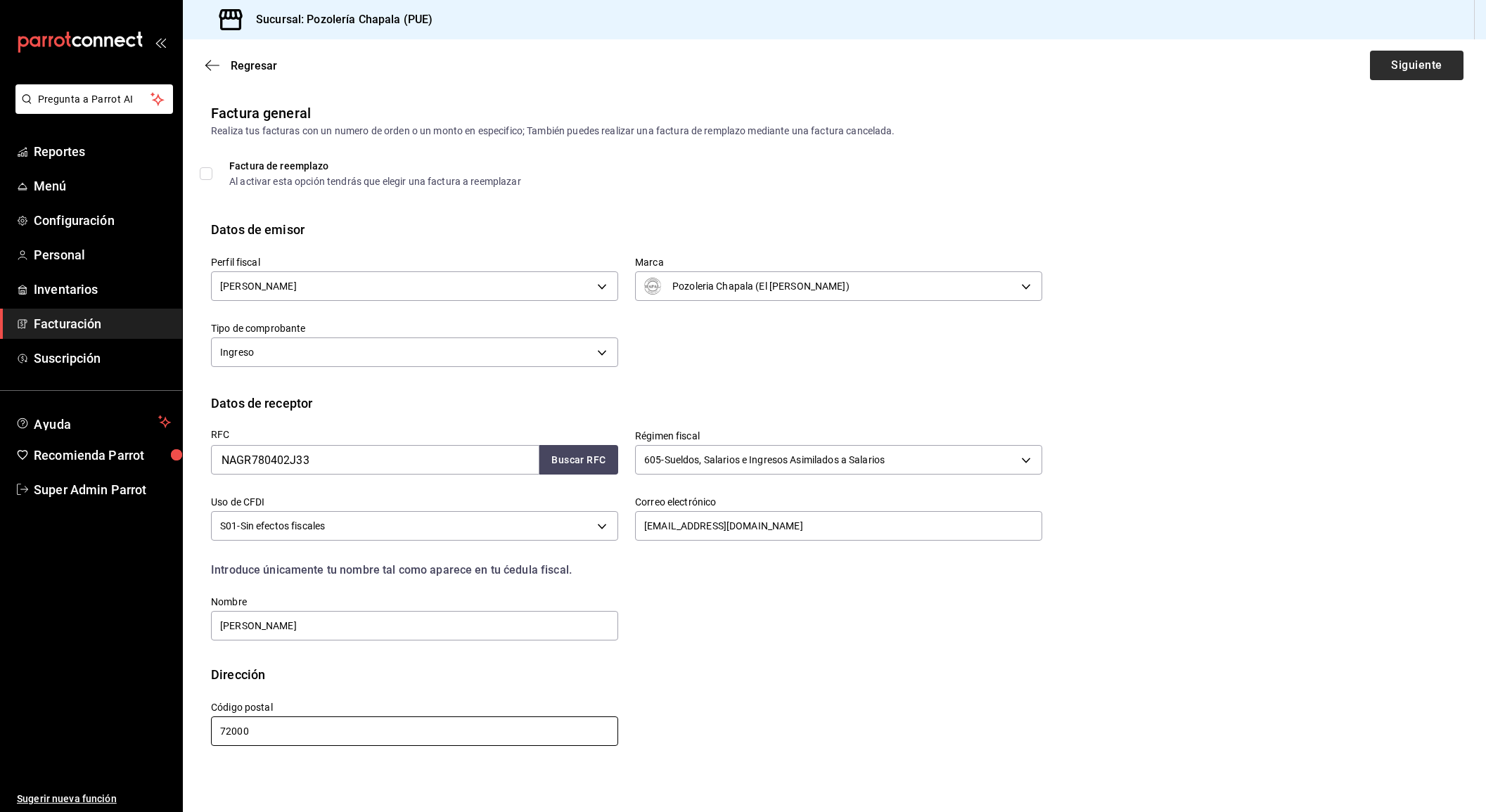
type input "72000"
click at [1405, 70] on button "Siguiente" at bounding box center [1417, 66] width 94 height 30
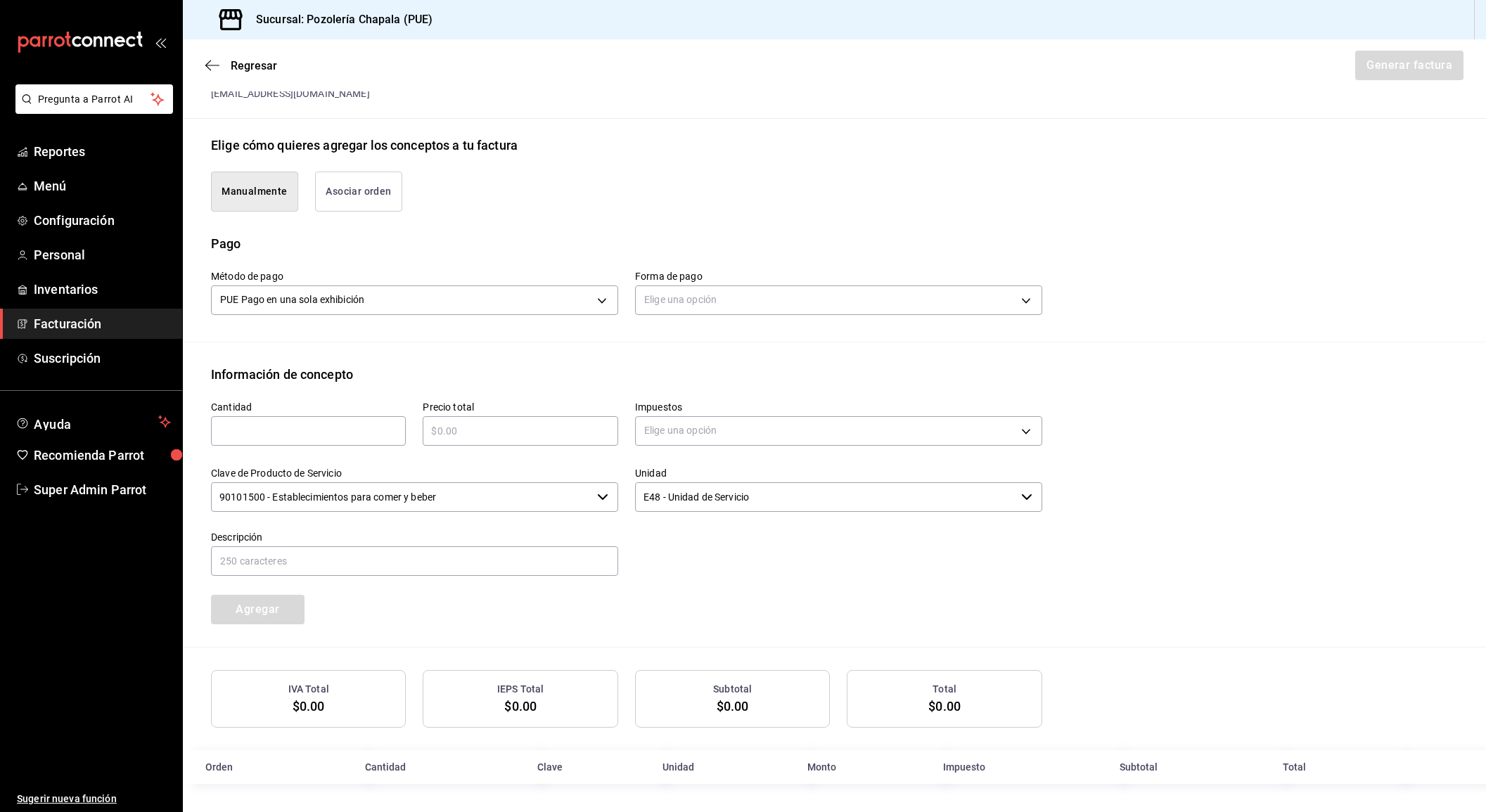
scroll to position [288, 0]
click at [382, 434] on input "text" at bounding box center [308, 431] width 195 height 17
type input "128"
click at [500, 433] on input "text" at bounding box center [520, 431] width 195 height 17
type input "$128"
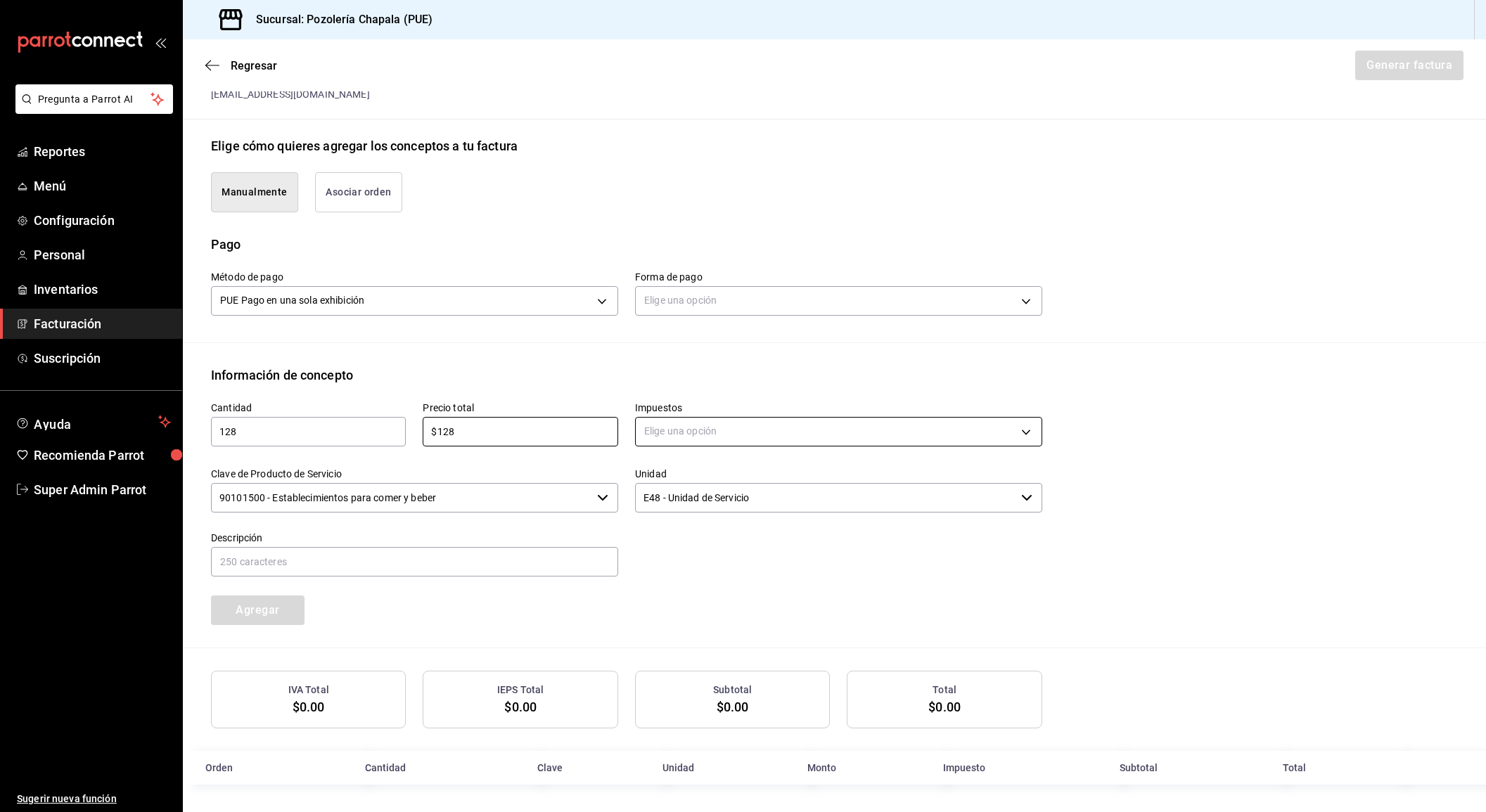
click at [654, 438] on body "Pregunta a Parrot AI Reportes Menú Configuración Personal Inventarios Facturaci…" at bounding box center [743, 406] width 1486 height 812
click at [705, 538] on li "IVA 16%" at bounding box center [838, 544] width 406 height 23
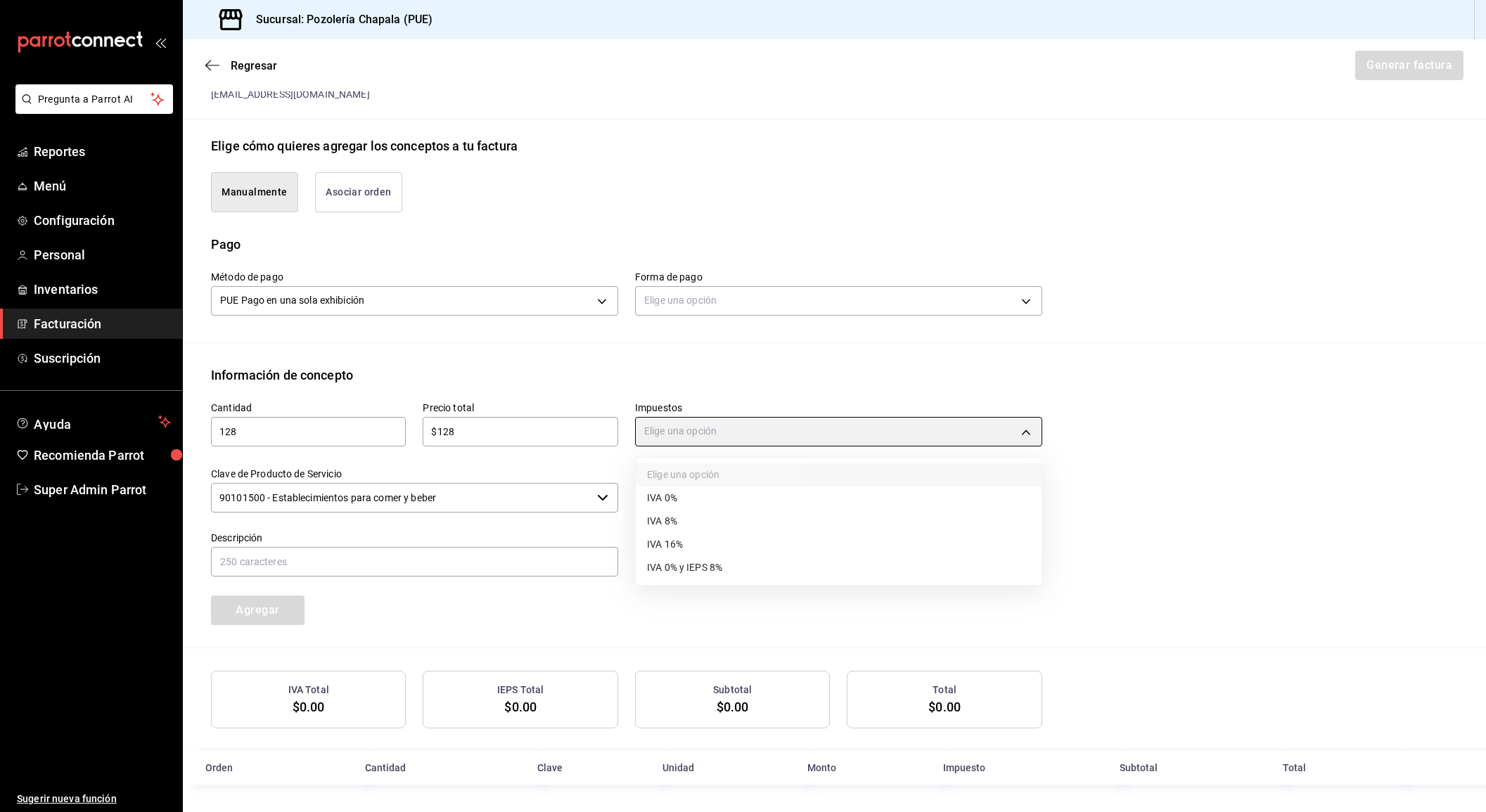
type input "IVA_16"
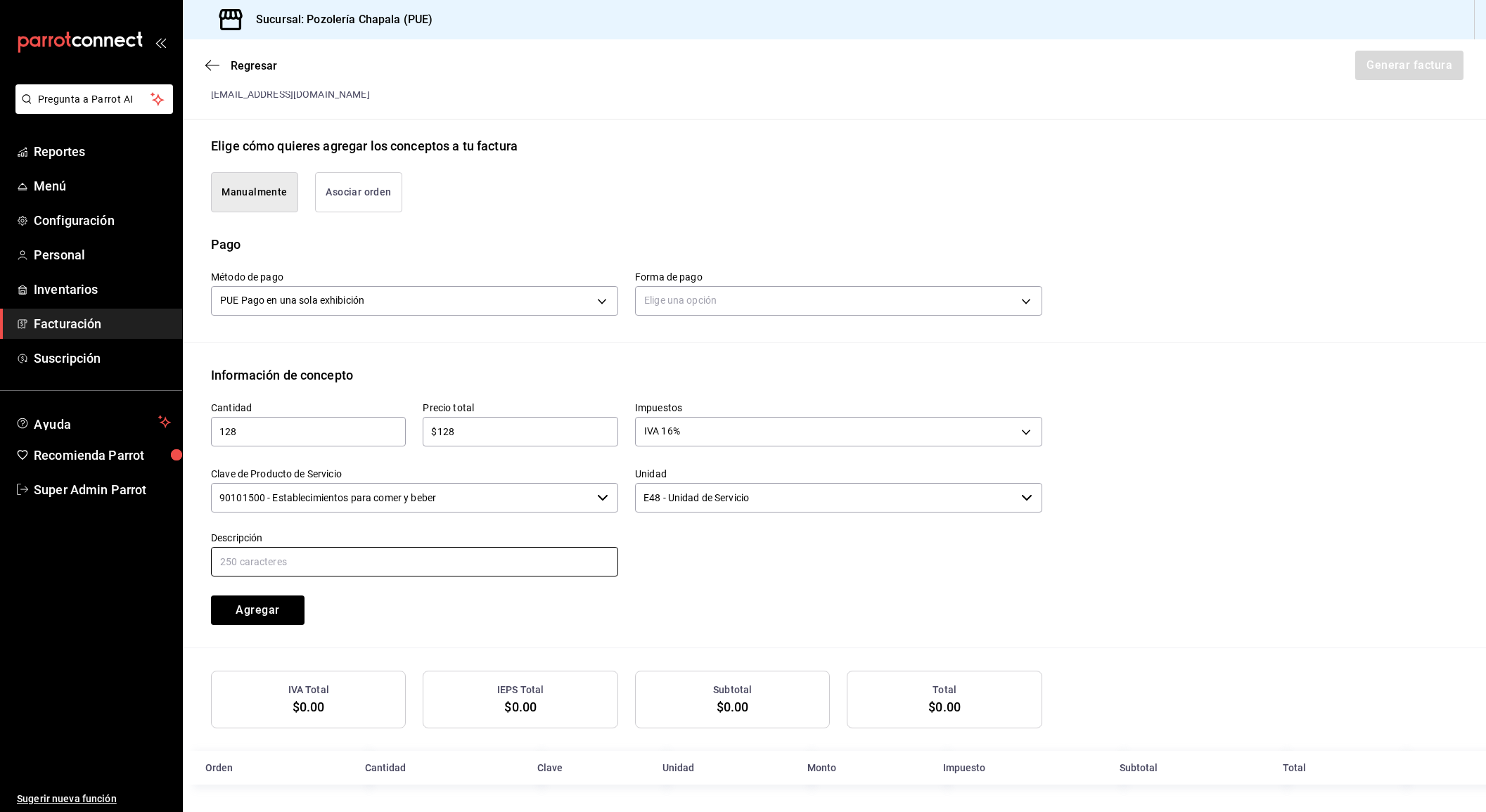
click at [312, 555] on input "text" at bounding box center [414, 562] width 407 height 30
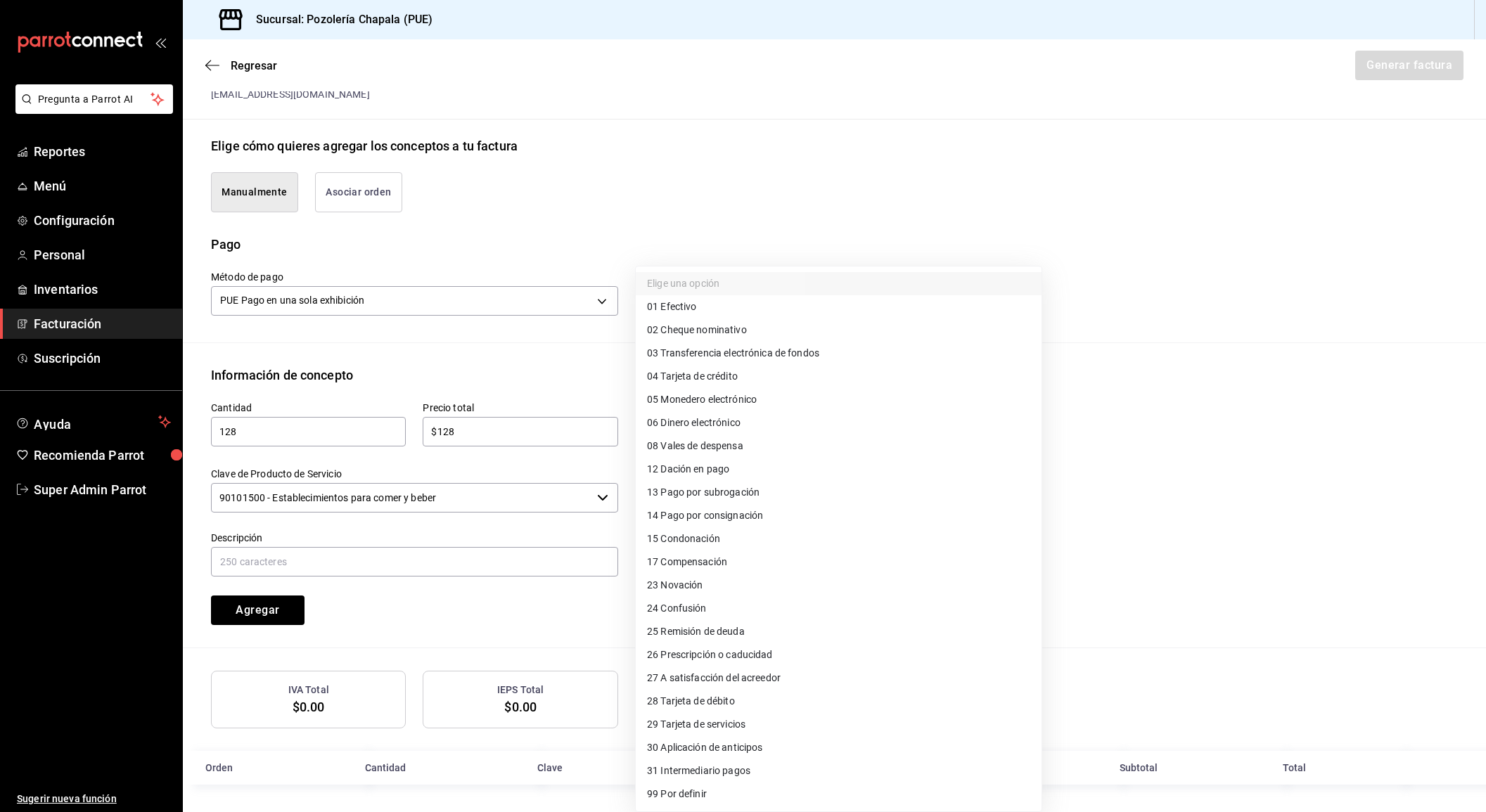
click at [669, 300] on body "Pregunta a Parrot AI Reportes Menú Configuración Personal Inventarios Facturaci…" at bounding box center [743, 406] width 1486 height 812
click at [681, 304] on span "01 Efectivo" at bounding box center [671, 307] width 49 height 15
type input "01"
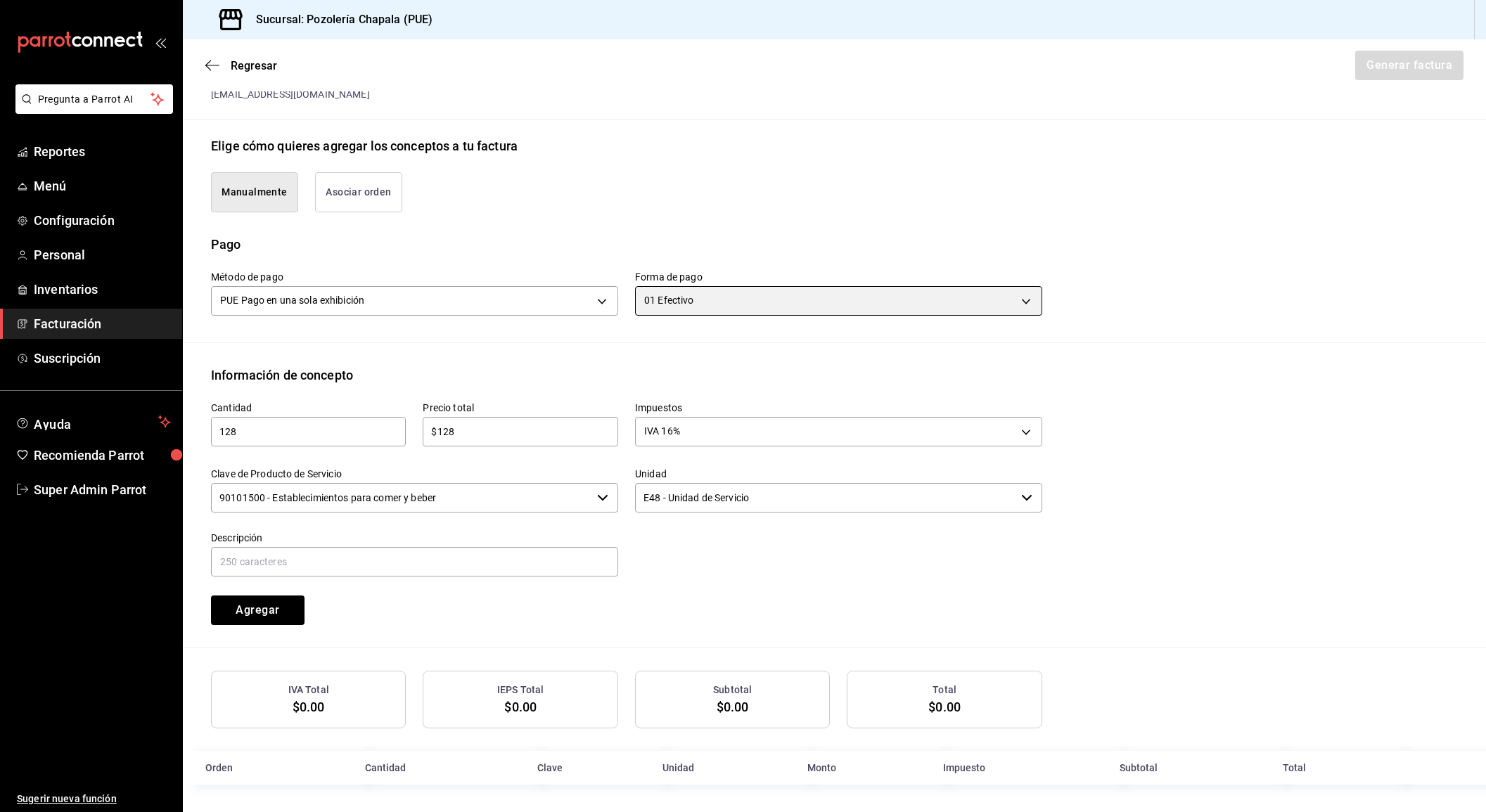
scroll to position [0, 0]
click at [276, 614] on button "Agregar" at bounding box center [257, 610] width 94 height 30
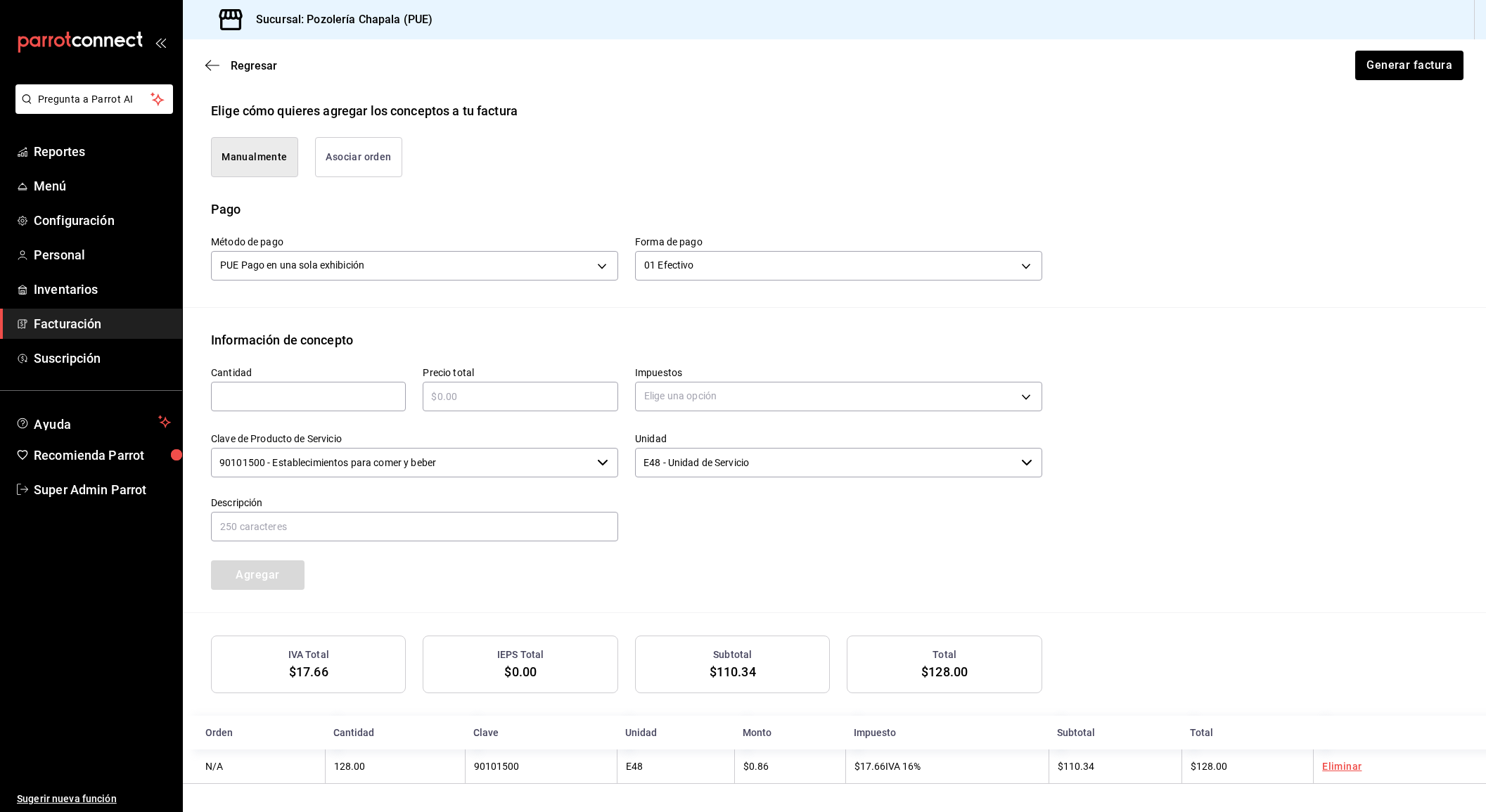
scroll to position [323, 0]
click at [370, 154] on button "Asociar orden" at bounding box center [359, 157] width 87 height 40
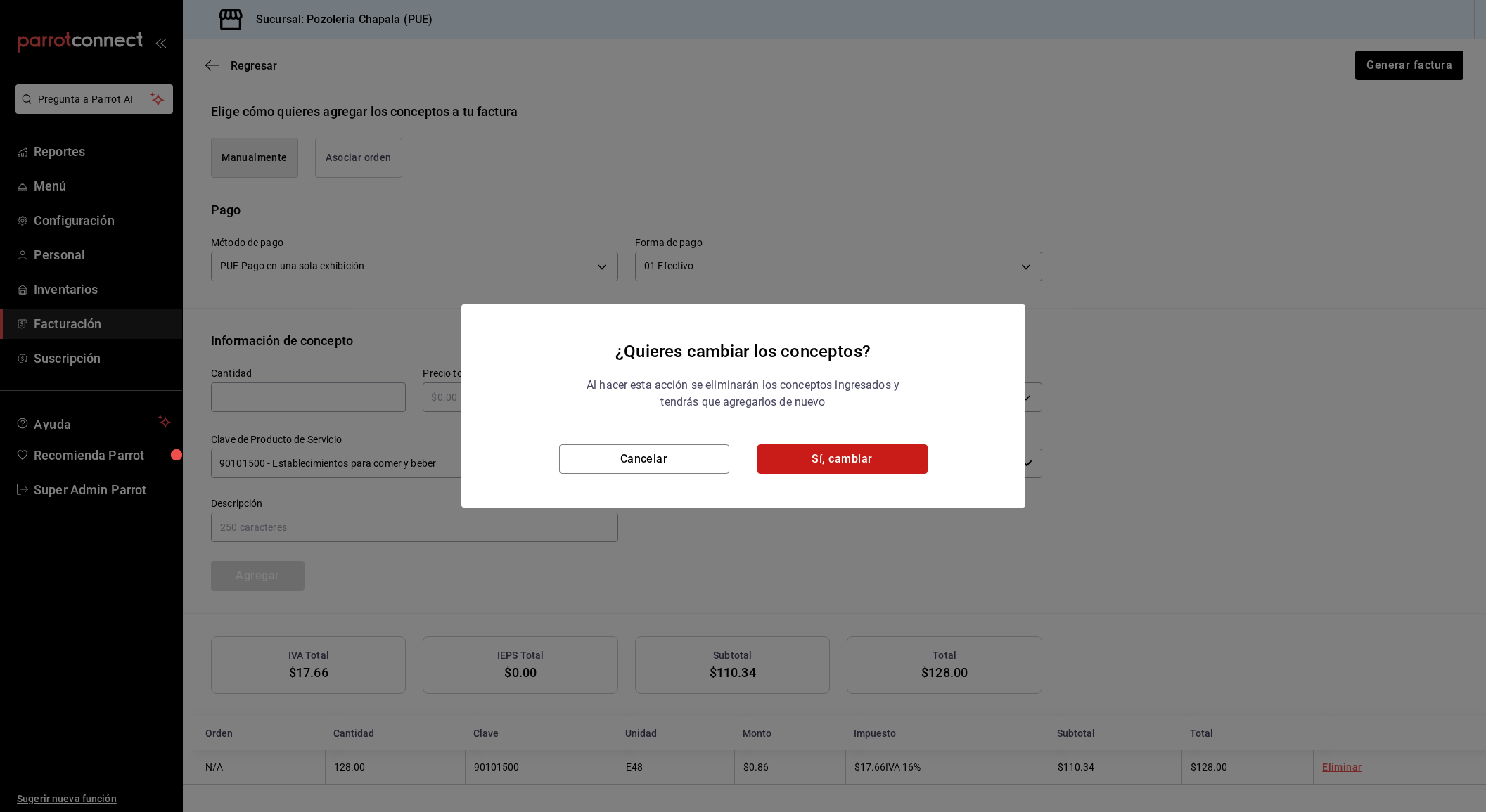
click at [800, 456] on button "Sí, cambiar" at bounding box center [842, 459] width 170 height 30
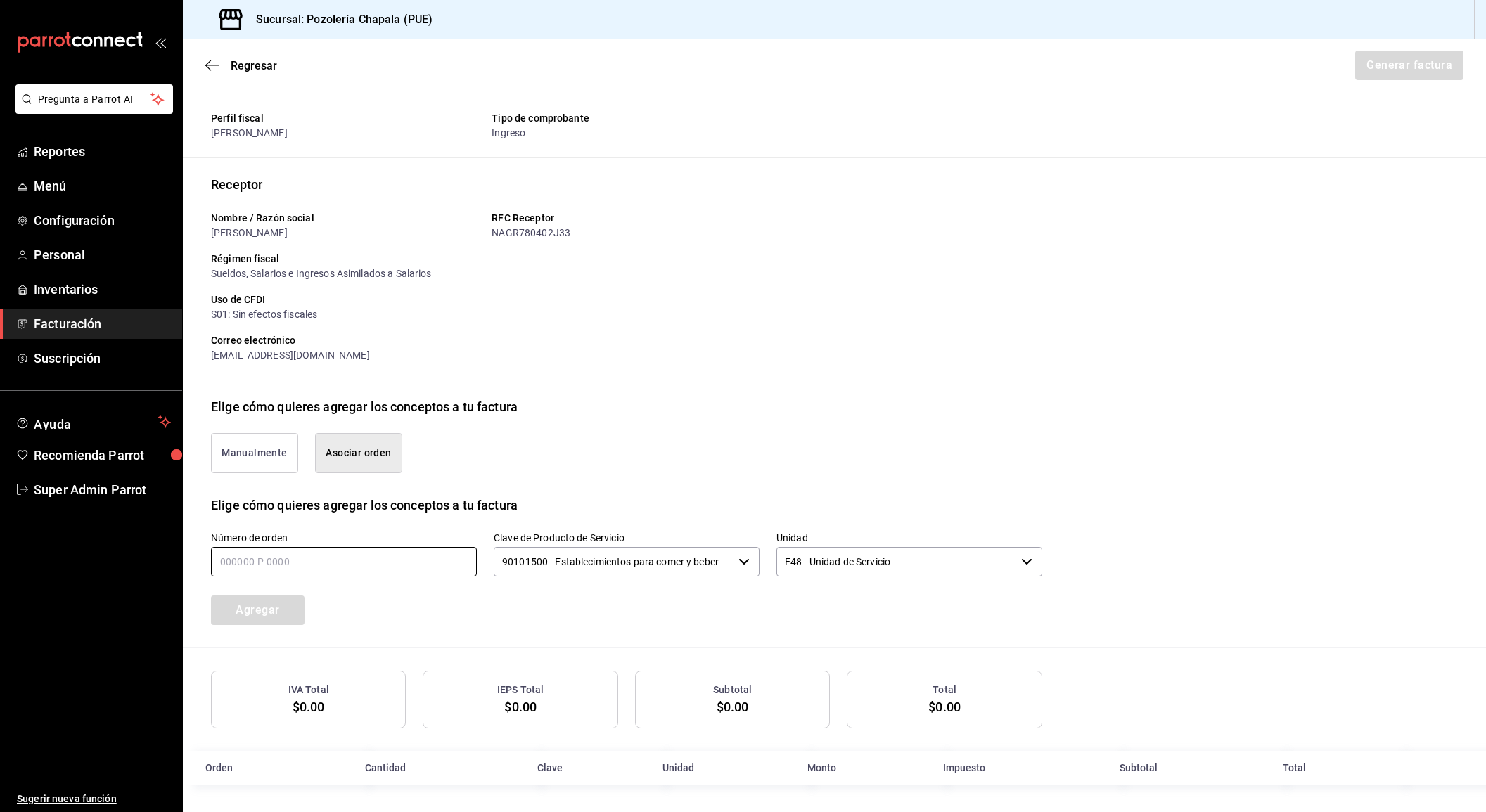
scroll to position [0, 0]
click at [446, 558] on input "text" at bounding box center [343, 562] width 266 height 30
type input "080825-p-0015"
click at [790, 622] on div "Número de orden 080825-p-0015 Clave de Producto de Servicio 90101500 - Establec…" at bounding box center [609, 561] width 865 height 127
click at [678, 386] on div "Emisor Perfil fiscal KARLA ABURTO CORDERO Tipo de comprobante Ingreso Receptor …" at bounding box center [834, 430] width 1303 height 709
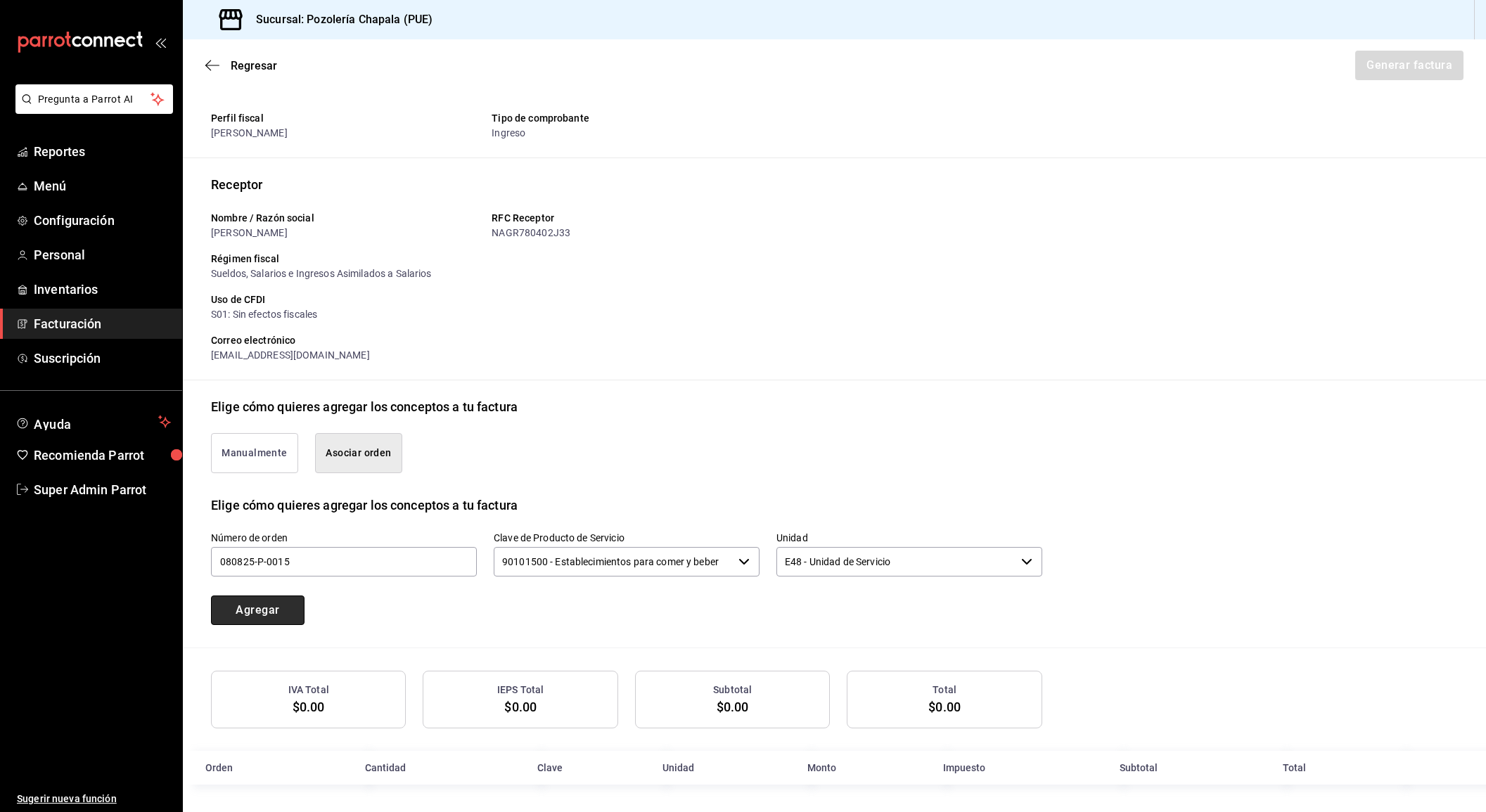
click at [265, 597] on button "Agregar" at bounding box center [257, 610] width 94 height 30
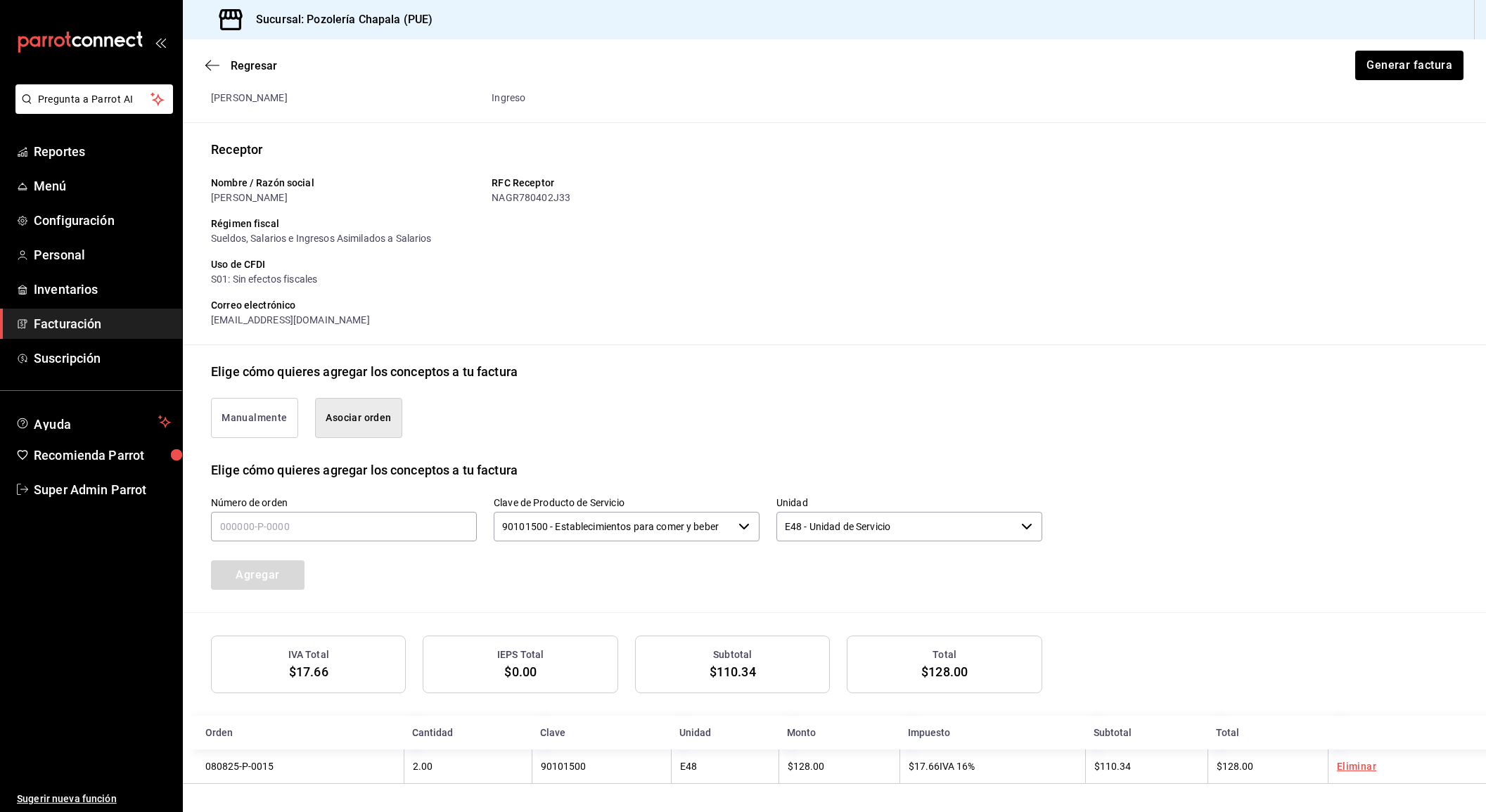
scroll to position [62, 0]
click at [1376, 67] on button "Generar factura" at bounding box center [1409, 66] width 110 height 30
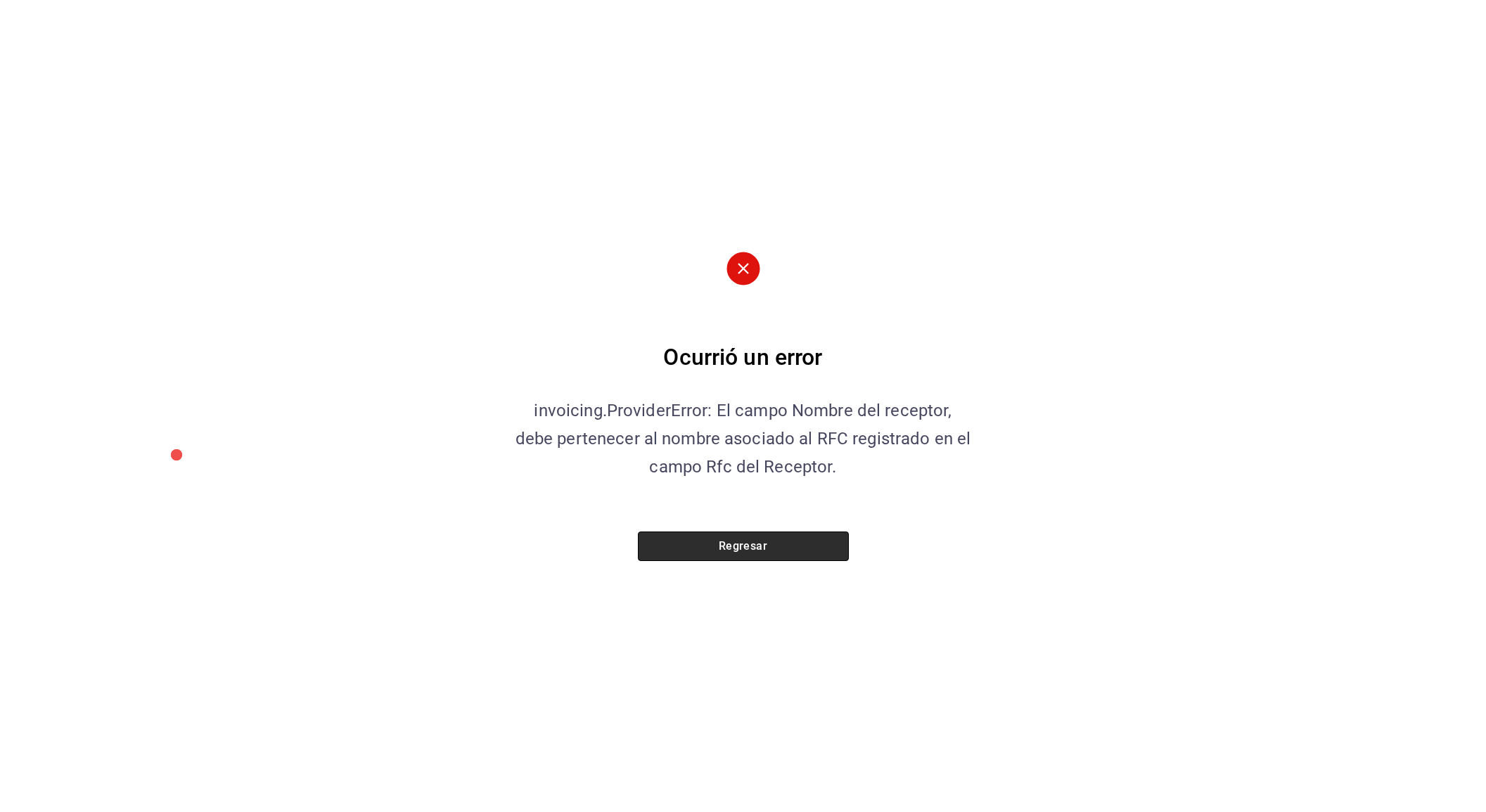
click at [763, 541] on button "Regresar" at bounding box center [743, 546] width 211 height 30
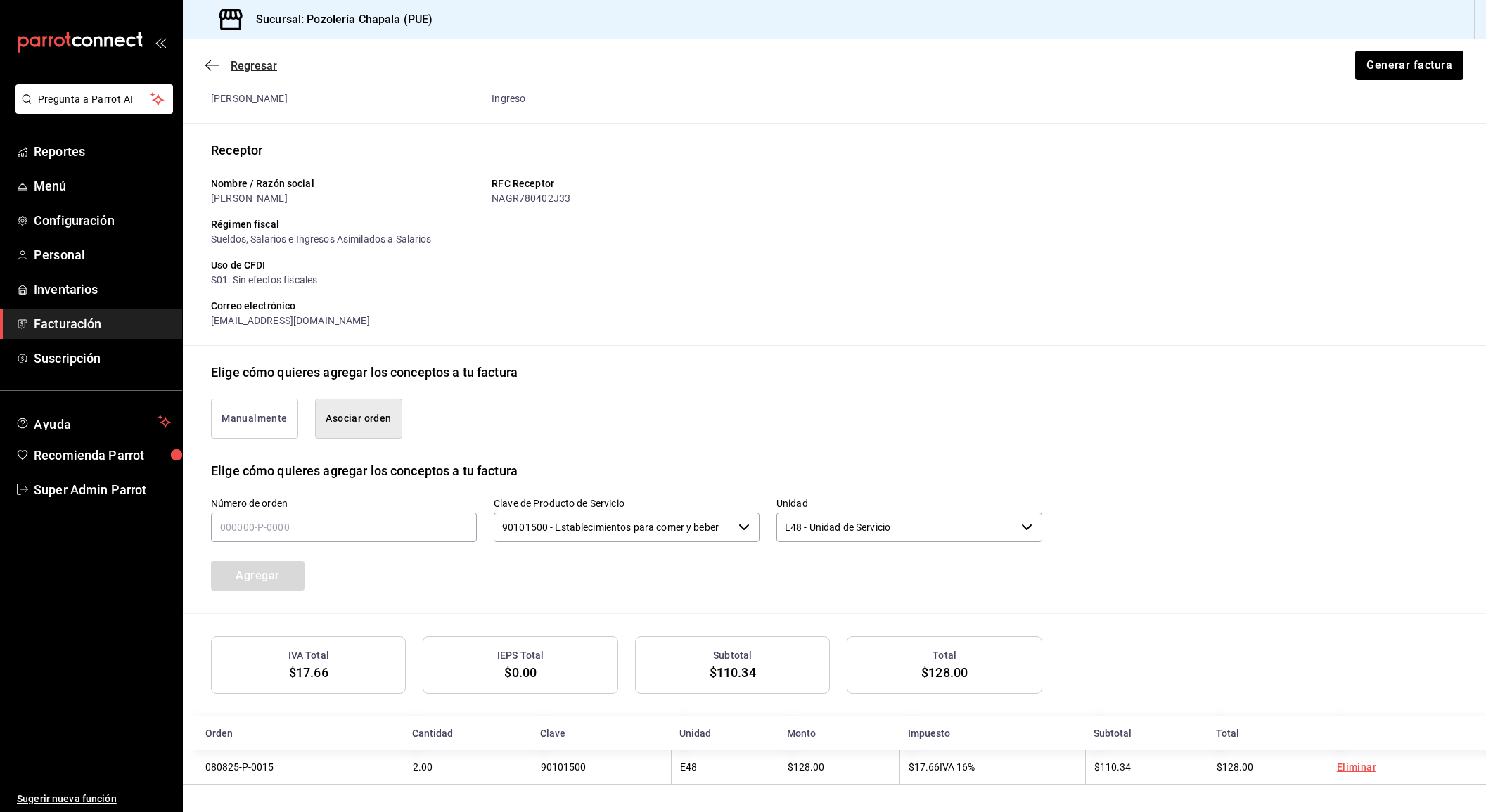
click at [217, 68] on icon "button" at bounding box center [212, 66] width 14 height 13
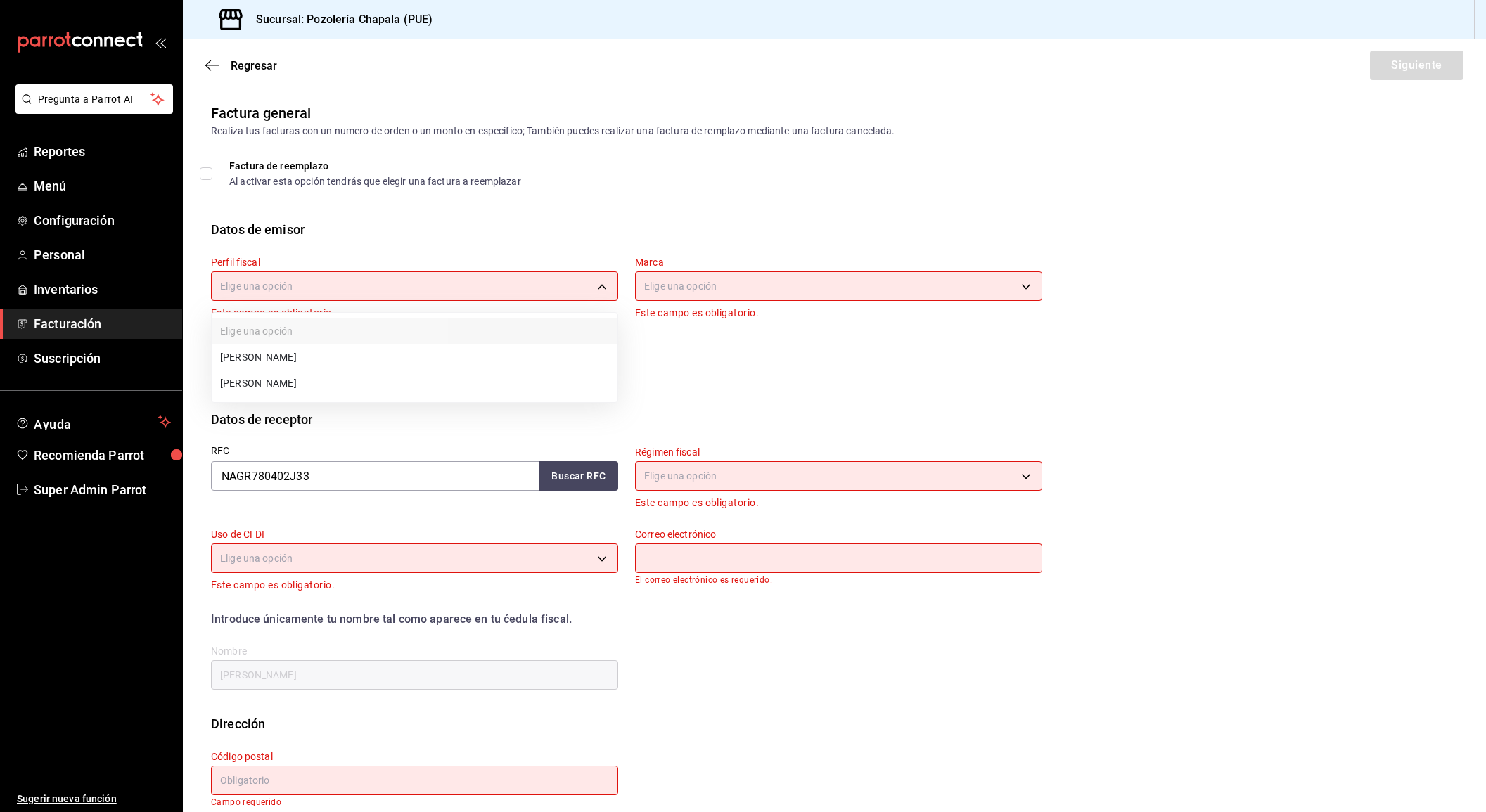
click at [339, 276] on body "Pregunta a Parrot AI Reportes Menú Configuración Personal Inventarios Facturaci…" at bounding box center [743, 406] width 1486 height 812
click at [346, 357] on li "KARLA ABURTO CORDERO" at bounding box center [414, 357] width 406 height 26
type input "d74782fb-23fc-4ce4-80a0-d5e1d546fec5"
type input "30046bf7-046e-484d-811c-7f657e03cbf6"
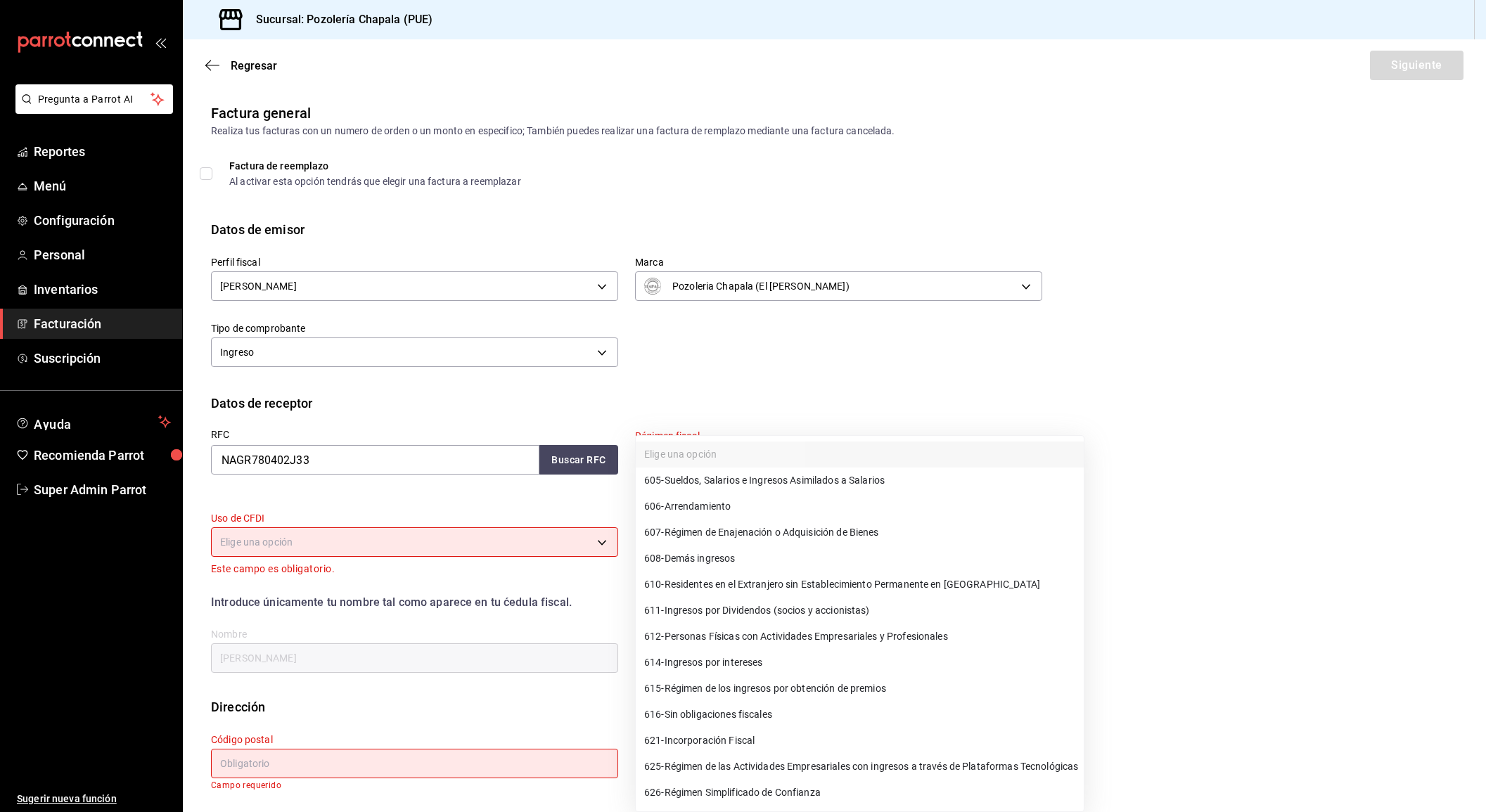
click at [690, 465] on body "Pregunta a Parrot AI Reportes Menú Configuración Personal Inventarios Facturaci…" at bounding box center [743, 406] width 1486 height 812
click at [704, 478] on span "605 - Sueldos, Salarios e Ingresos Asimilados a Salarios" at bounding box center [764, 480] width 240 height 15
type input "605"
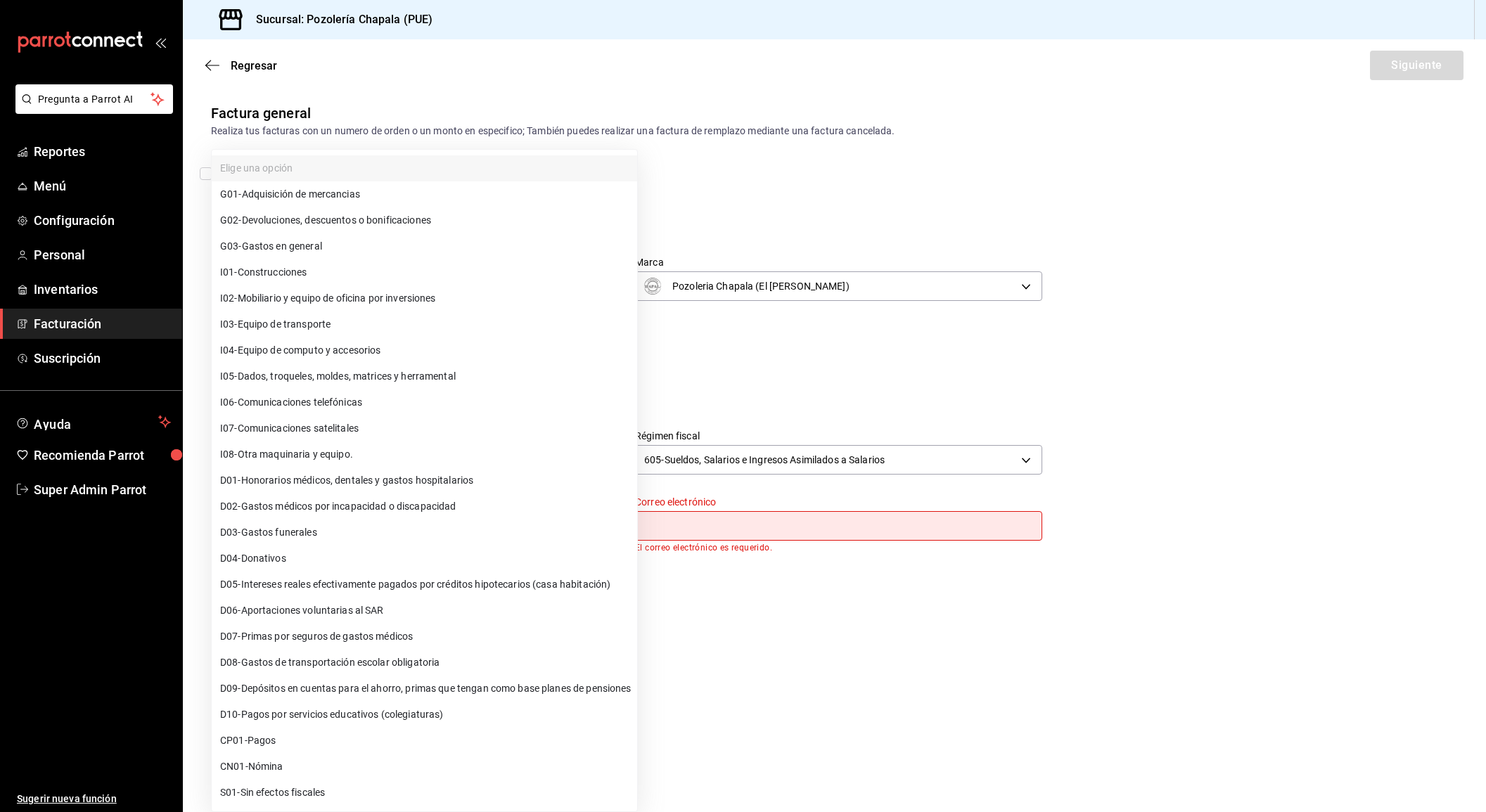
click at [445, 526] on body "Pregunta a Parrot AI Reportes Menú Configuración Personal Inventarios Facturaci…" at bounding box center [743, 406] width 1486 height 812
click at [451, 792] on li "S01 - Sin efectos fiscales" at bounding box center [424, 792] width 425 height 26
type input "S01"
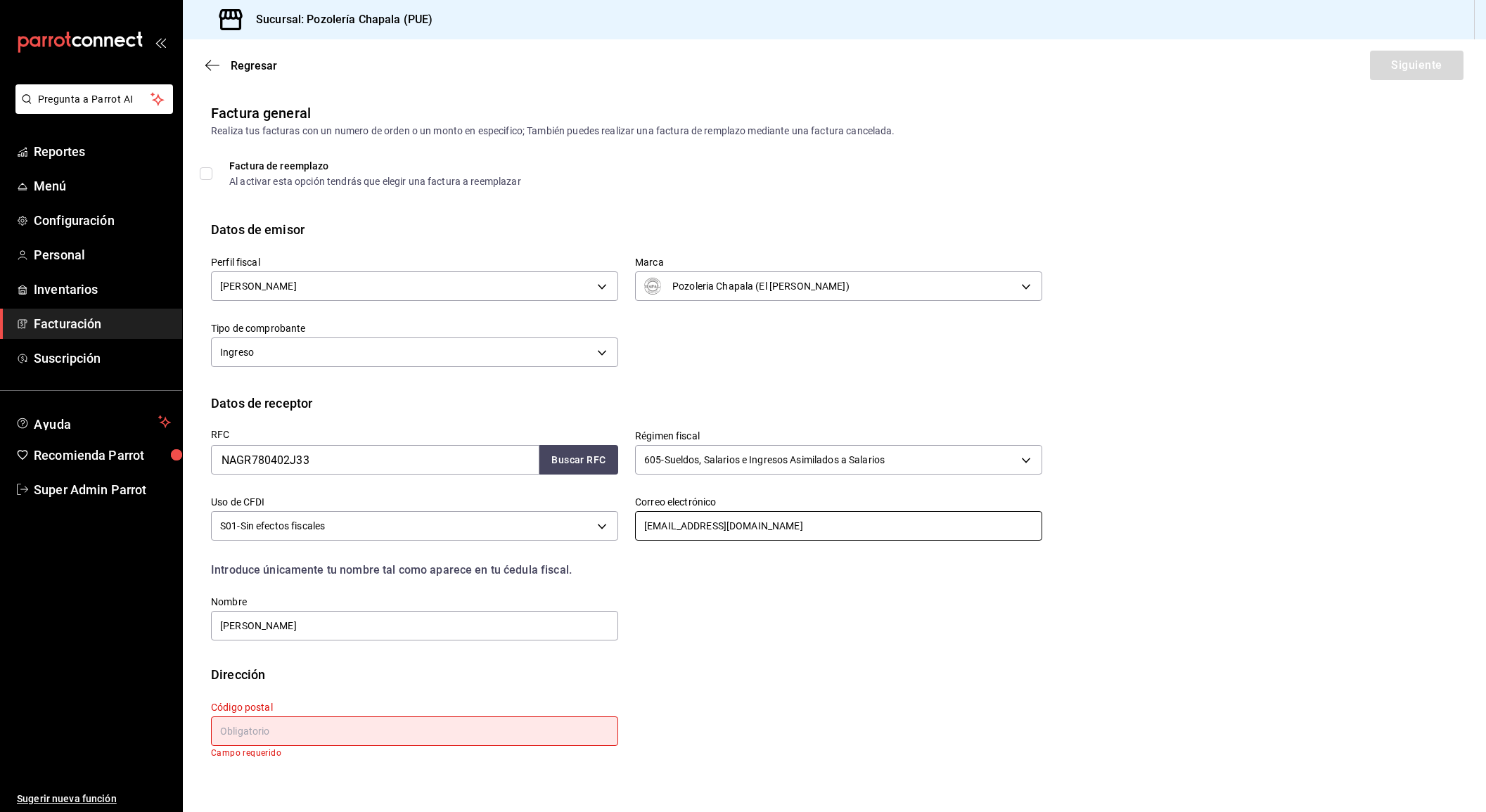
type input "rafaelnavarrog@yahoo.com.mx"
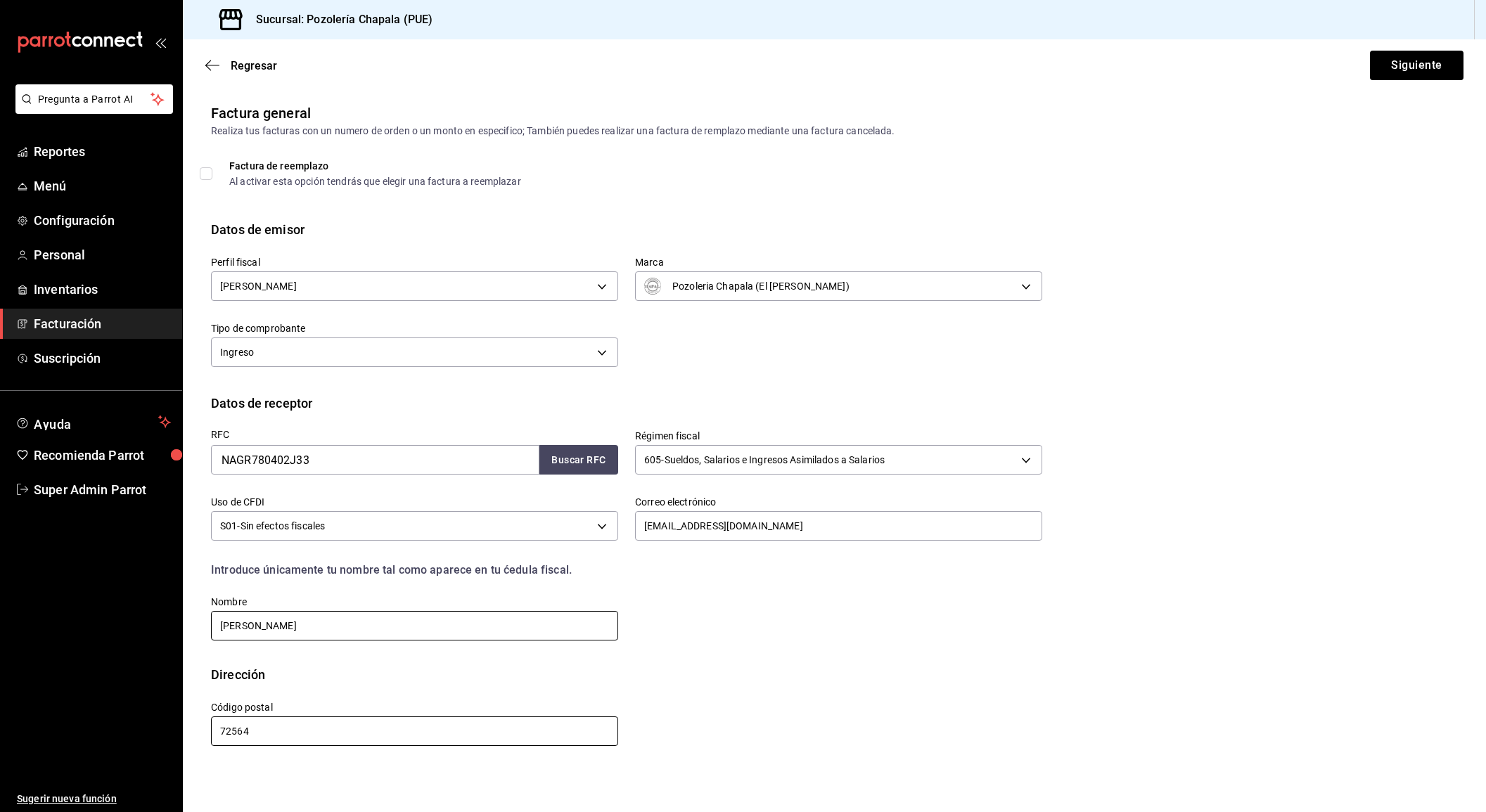
type input "72564"
type input "RAFAEL NAVARRO GUERRERO"
click at [793, 647] on div "RFC NAGR780402J33 Buscar RFC Régimen fiscal 605 - Sueldos, Salarios e Ingresos …" at bounding box center [834, 539] width 1247 height 252
click at [1445, 66] on button "Siguiente" at bounding box center [1417, 66] width 94 height 30
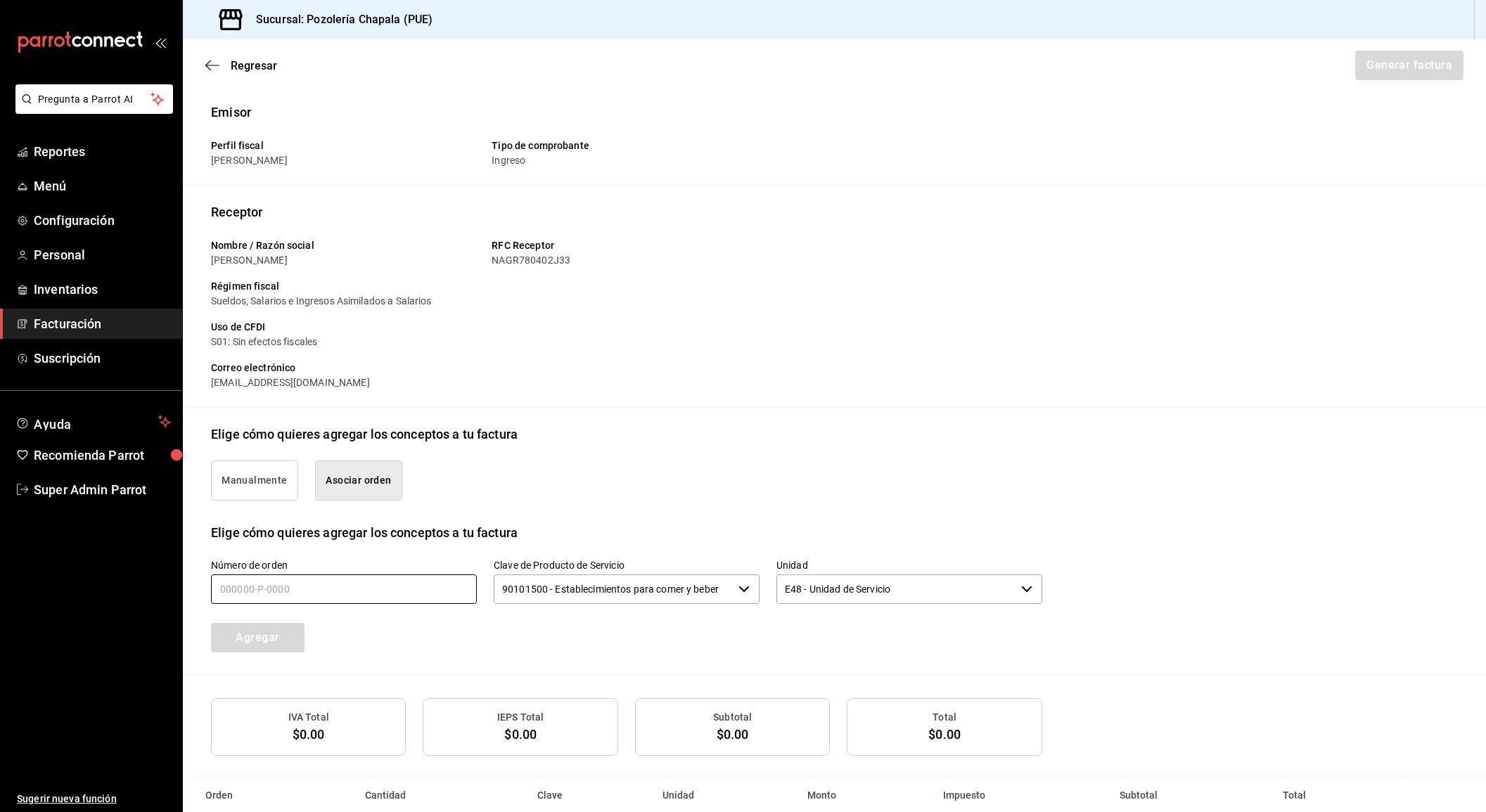
click at [335, 589] on input "text" at bounding box center [343, 589] width 266 height 30
type input "080825-p-0015"
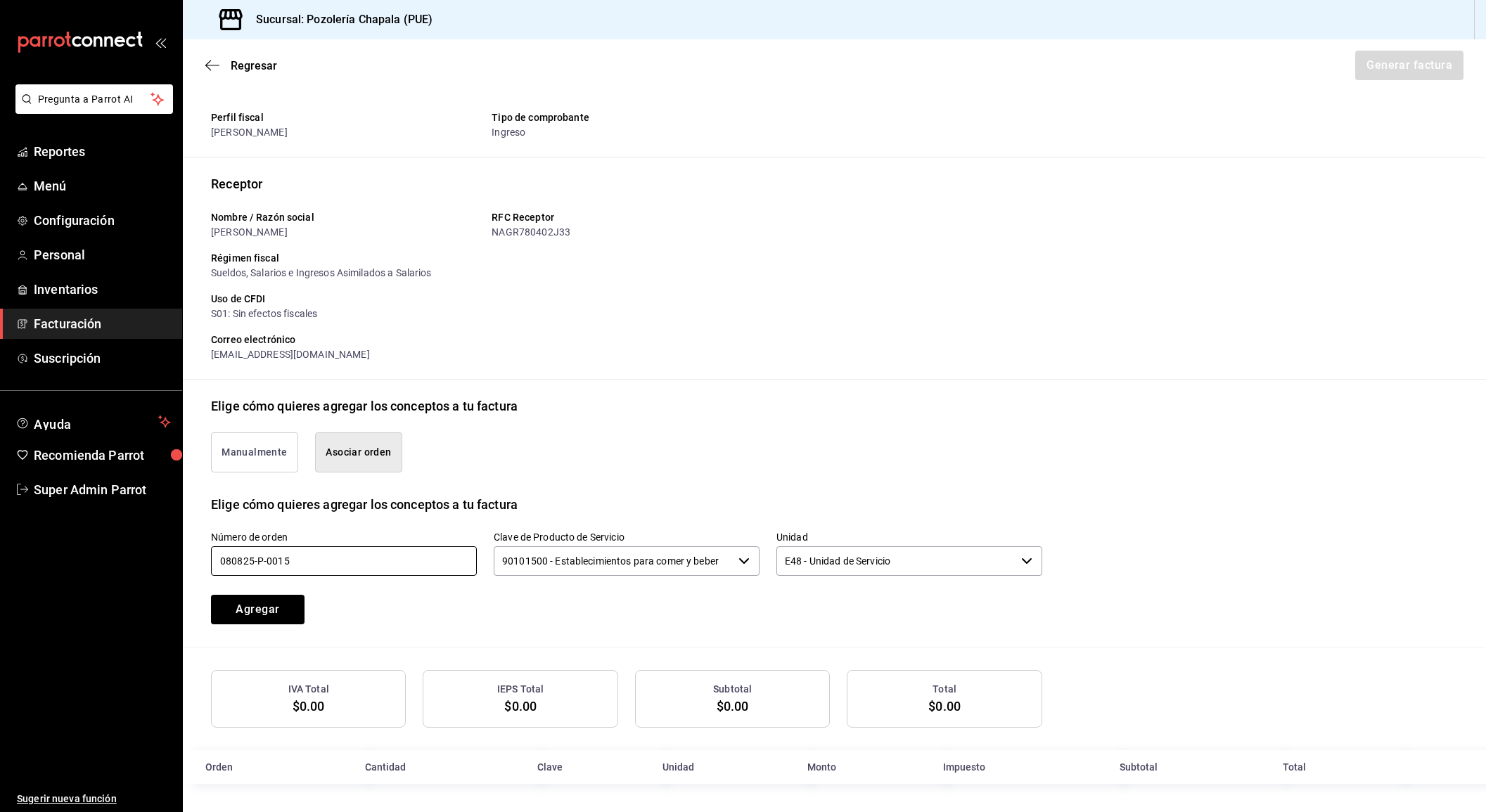
scroll to position [27, 0]
click at [238, 611] on button "Agregar" at bounding box center [257, 610] width 94 height 30
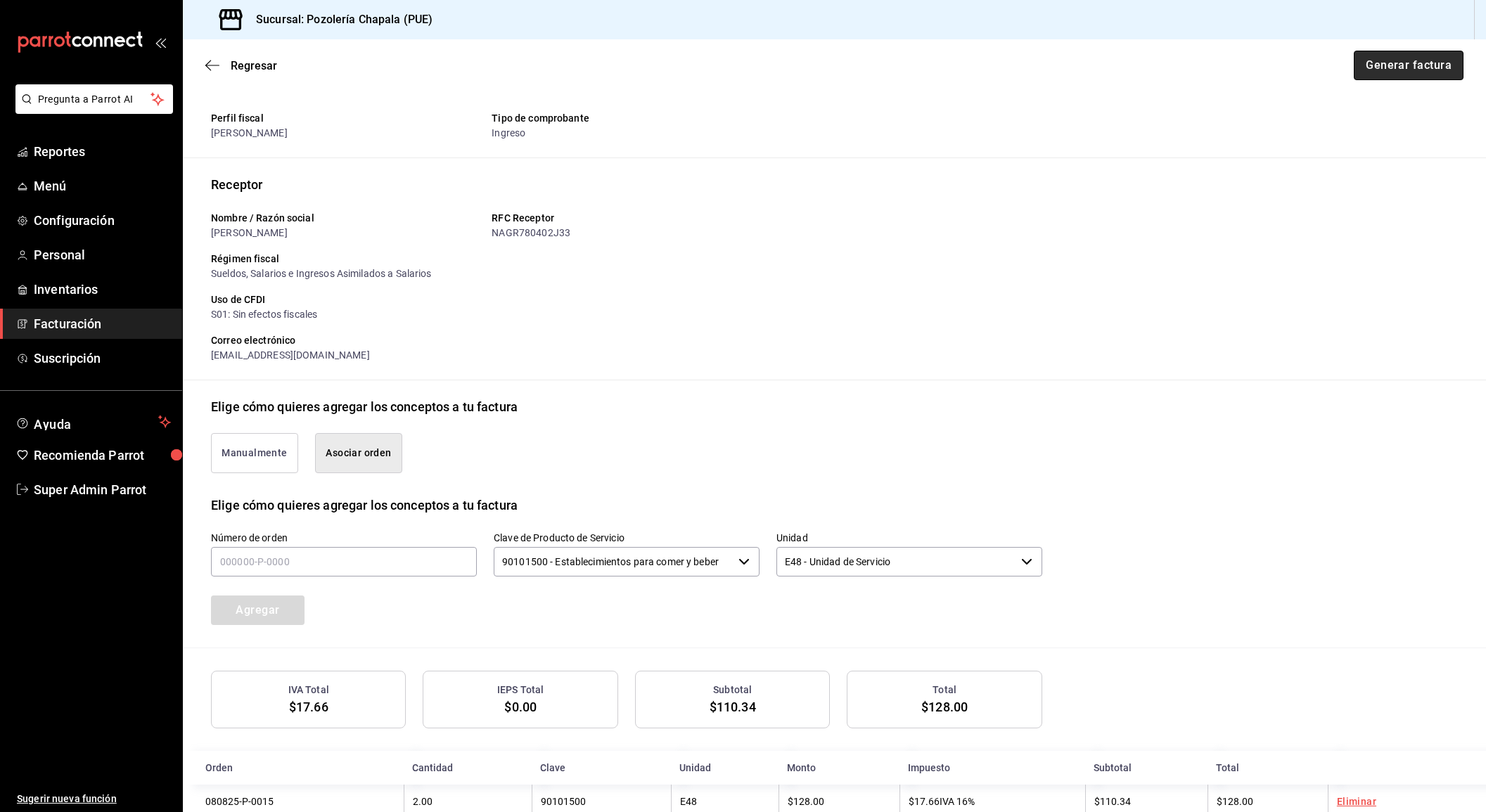
click at [1384, 78] on button "Generar factura" at bounding box center [1409, 66] width 110 height 30
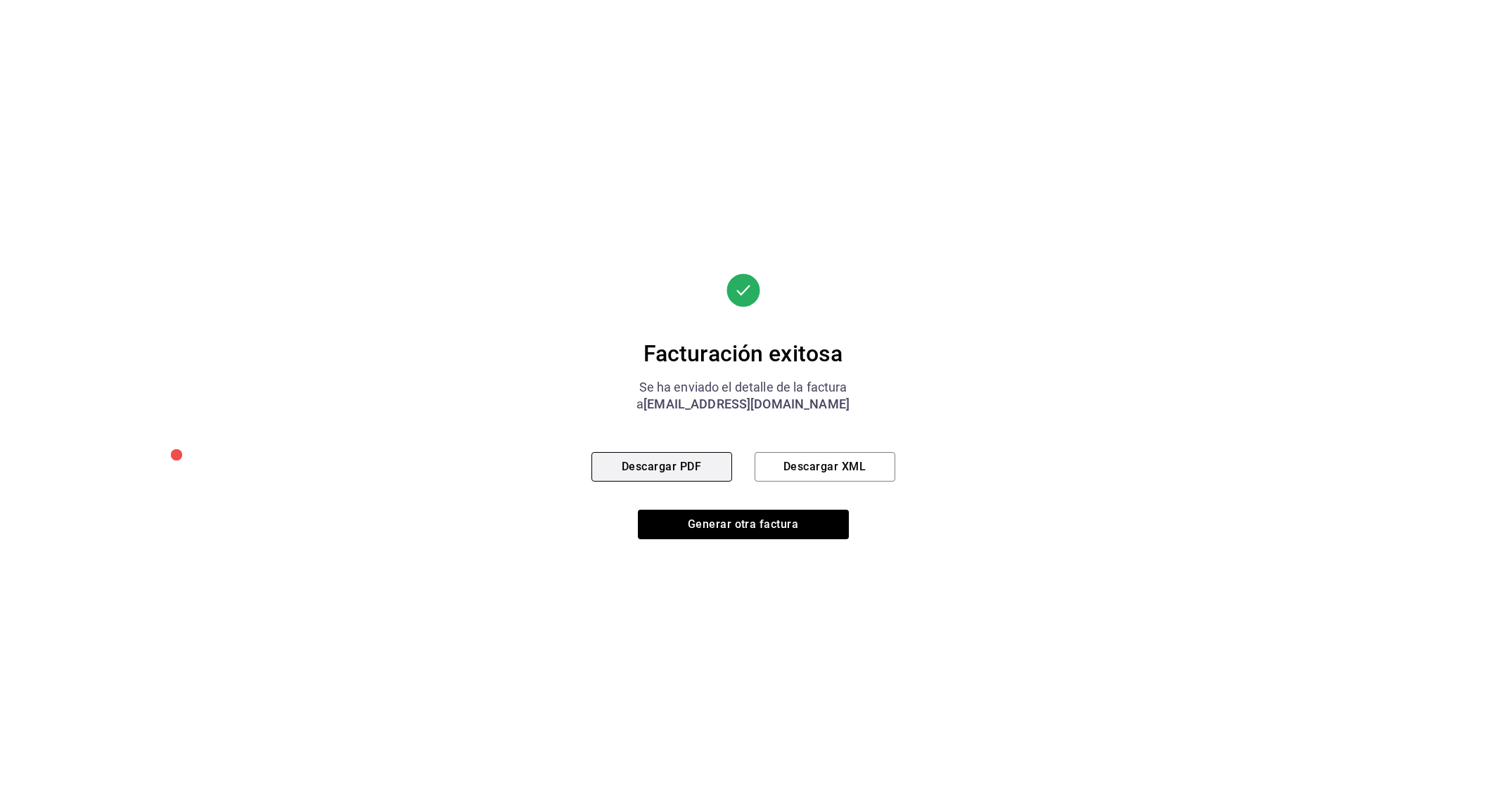
click at [682, 471] on button "Descargar PDF" at bounding box center [662, 467] width 140 height 30
